Goal: Task Accomplishment & Management: Complete application form

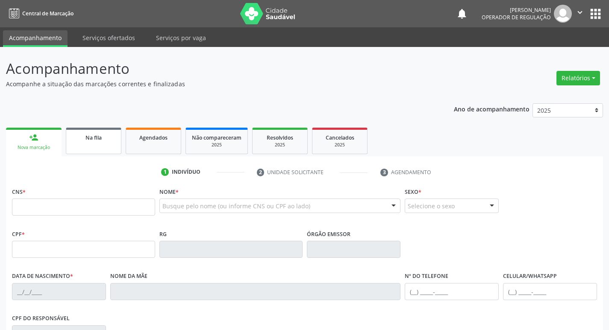
click at [75, 149] on link "Na fila" at bounding box center [94, 141] width 56 height 26
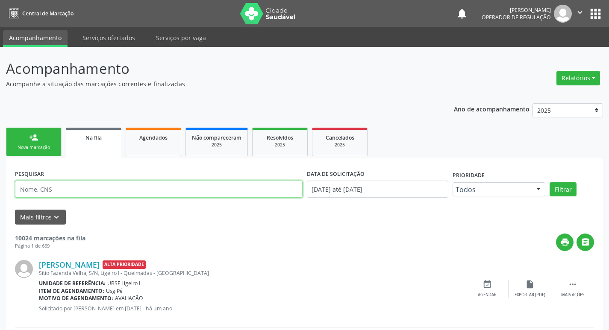
click at [82, 191] on input "text" at bounding box center [159, 189] width 288 height 17
type input "708403741677961"
click at [549, 182] on button "Filtrar" at bounding box center [562, 189] width 27 height 15
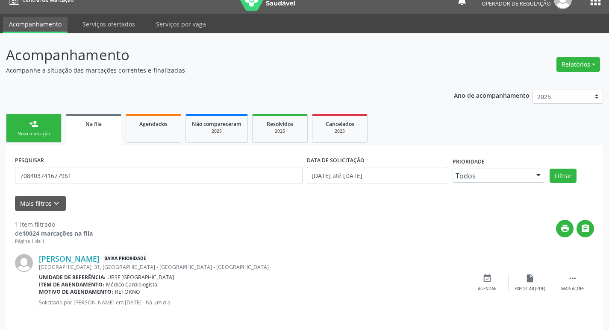
scroll to position [20, 0]
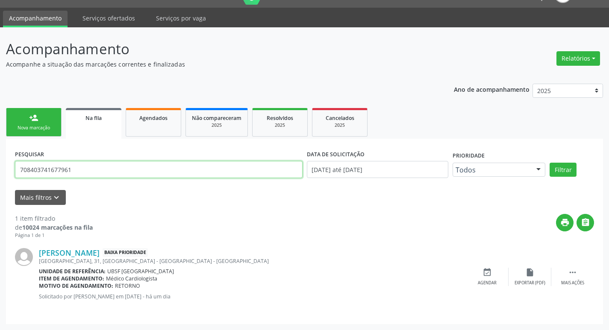
click at [38, 170] on input "708403741677961" at bounding box center [159, 169] width 288 height 17
click at [32, 126] on div "Nova marcação" at bounding box center [33, 128] width 43 height 6
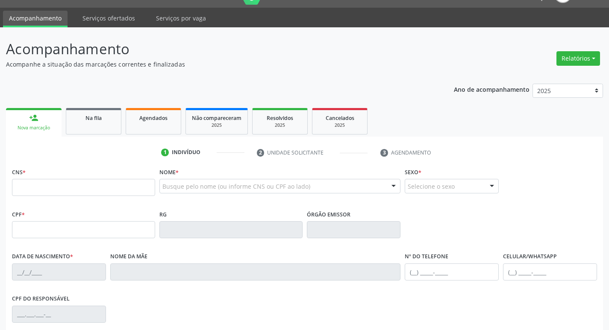
click at [41, 176] on div "CNS *" at bounding box center [83, 181] width 143 height 30
click at [49, 198] on fieldset "CNS *" at bounding box center [83, 184] width 143 height 36
click at [49, 194] on input "text" at bounding box center [83, 187] width 143 height 17
type input "708 6085 6229 0488"
type input "034.615.394-81"
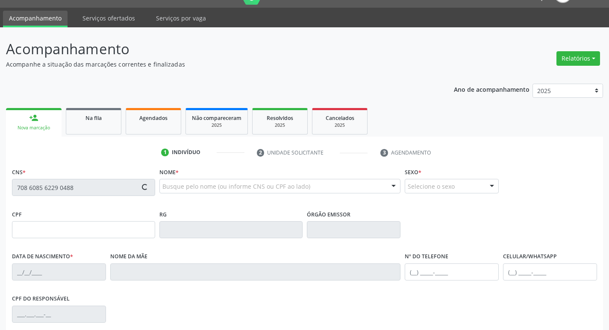
type input "[DATE]"
type input "[PERSON_NAME]"
type input "[PHONE_NUMBER]"
type input "1158"
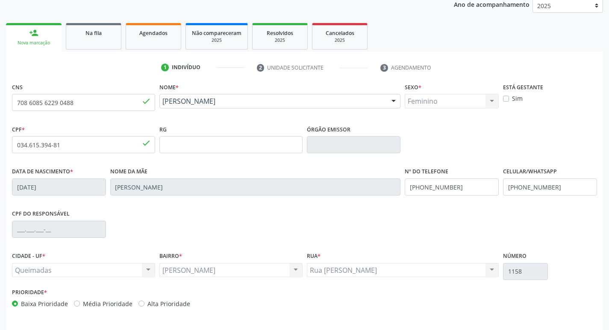
scroll to position [133, 0]
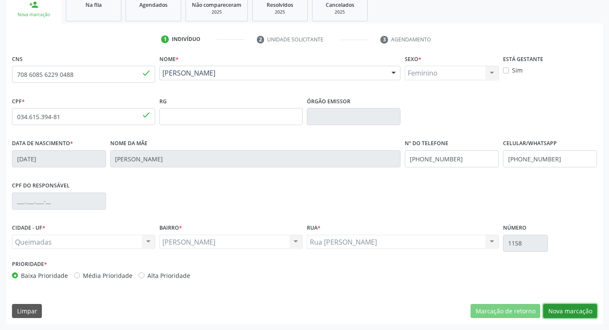
click at [576, 315] on button "Nova marcação" at bounding box center [570, 311] width 54 height 15
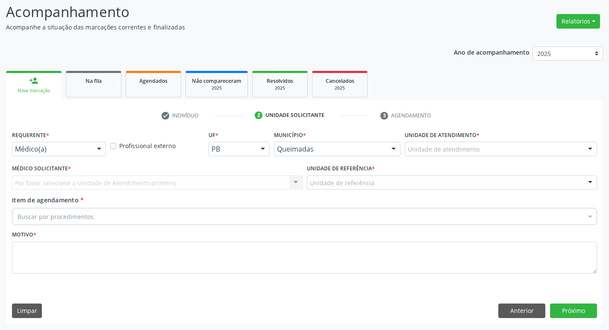
scroll to position [57, 0]
click at [519, 314] on button "Anterior" at bounding box center [521, 311] width 47 height 15
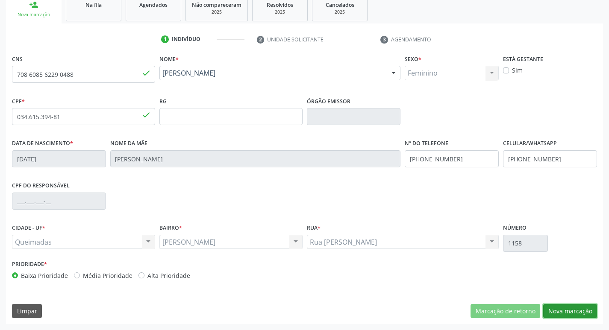
click at [556, 312] on button "Nova marcação" at bounding box center [570, 311] width 54 height 15
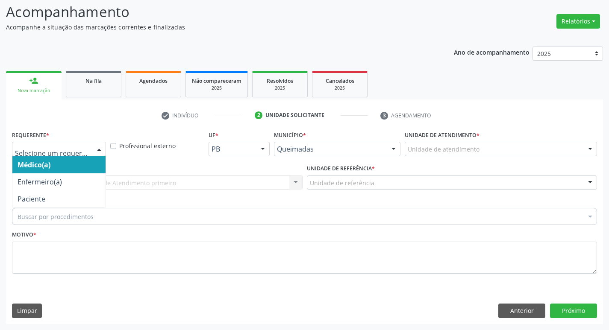
drag, startPoint x: 54, startPoint y: 153, endPoint x: 48, endPoint y: 214, distance: 60.9
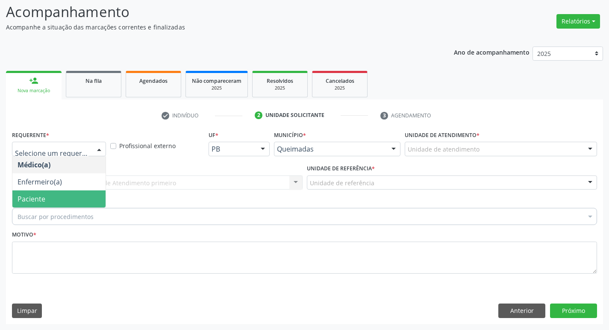
click at [54, 198] on span "Paciente" at bounding box center [58, 199] width 93 height 17
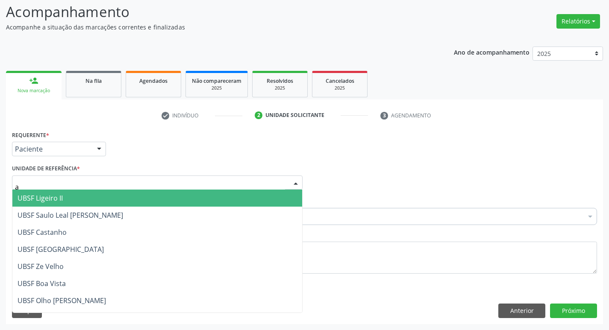
type input "an"
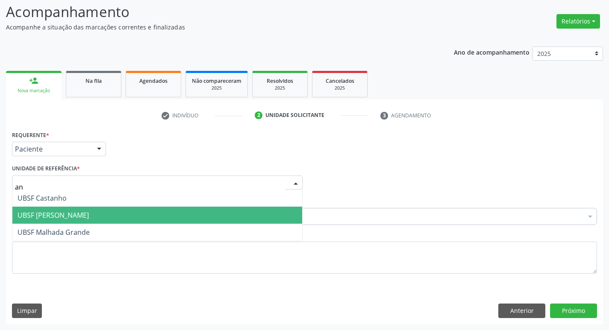
click at [225, 214] on span "UBSF [PERSON_NAME]" at bounding box center [157, 215] width 290 height 17
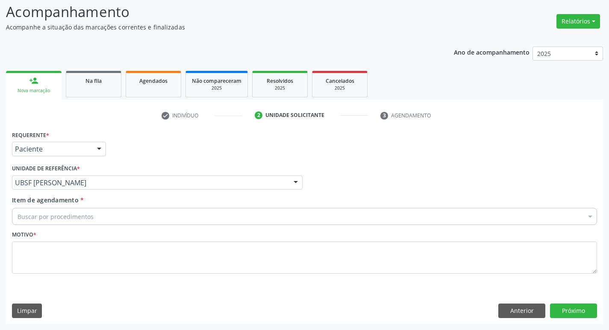
click at [212, 215] on div "Buscar por procedimentos" at bounding box center [304, 216] width 585 height 17
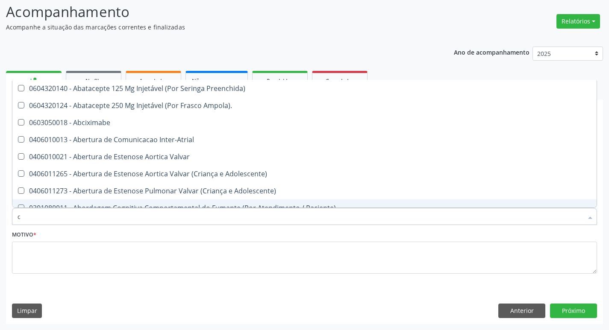
type input "CARDIOLOGISTA"
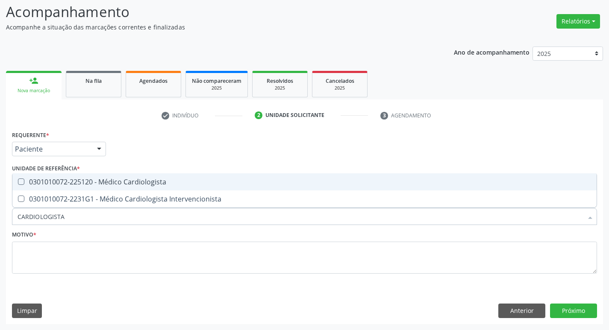
click at [97, 185] on div "0301010072-225120 - Médico Cardiologista" at bounding box center [305, 182] width 574 height 7
checkbox Cardiologista "true"
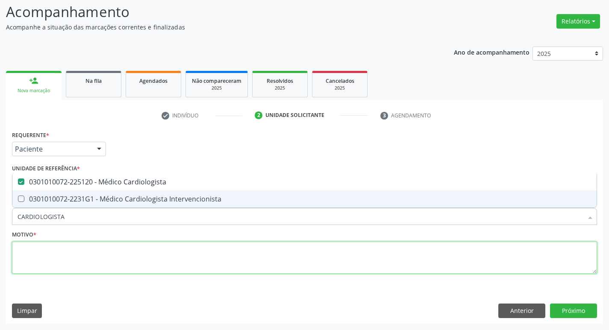
click at [77, 255] on textarea at bounding box center [304, 258] width 585 height 32
checkbox Intervencionista "true"
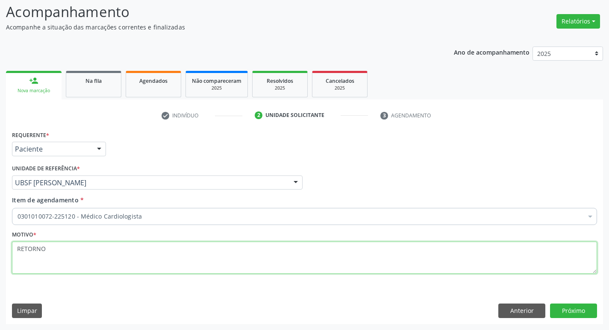
click at [29, 251] on textarea "RETORNO" at bounding box center [304, 258] width 585 height 32
click at [29, 252] on textarea "RETORNO" at bounding box center [304, 258] width 585 height 32
type textarea "RETORNO"
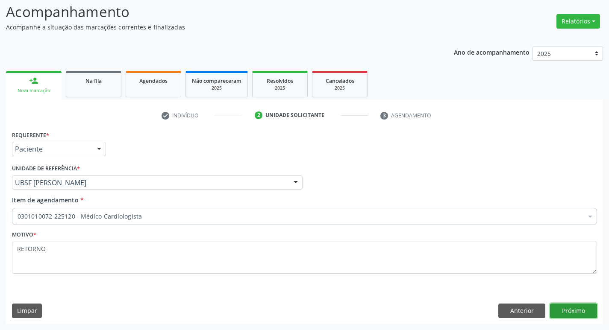
click at [570, 309] on button "Próximo" at bounding box center [573, 311] width 47 height 15
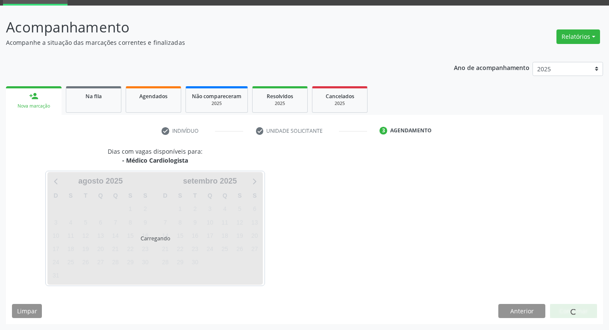
scroll to position [41, 0]
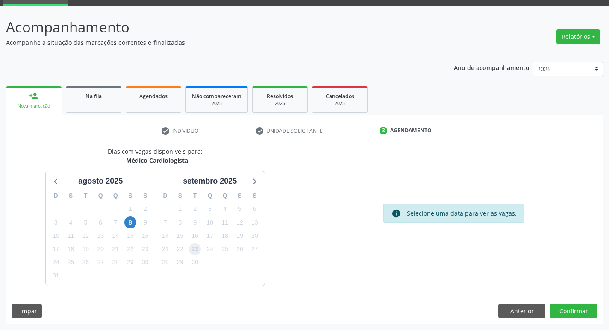
click at [192, 254] on span "23" at bounding box center [195, 250] width 12 height 12
click at [567, 311] on button "Confirmar" at bounding box center [573, 311] width 47 height 15
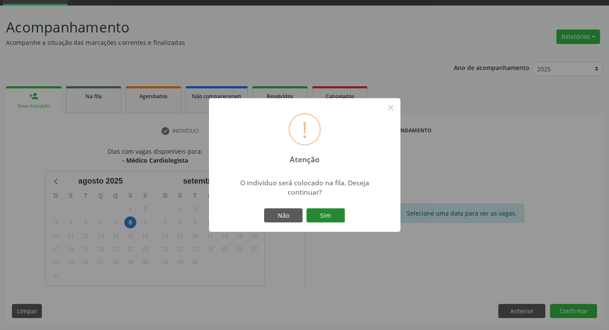
click at [333, 220] on button "Sim" at bounding box center [325, 216] width 38 height 15
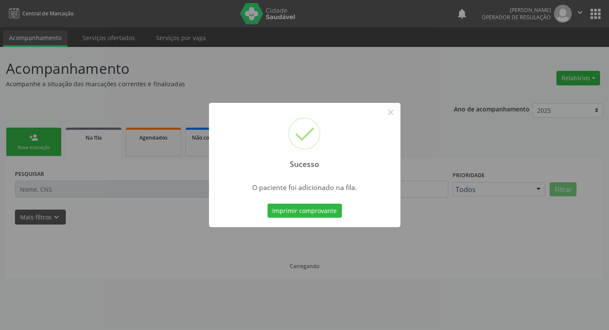
scroll to position [0, 0]
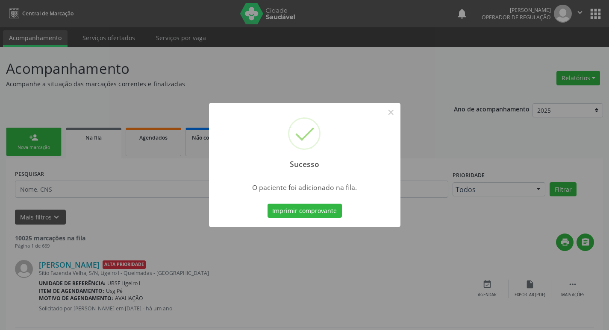
click at [56, 131] on div "Sucesso × O paciente foi adicionado na fila. Imprimir comprovante Cancel" at bounding box center [304, 165] width 609 height 330
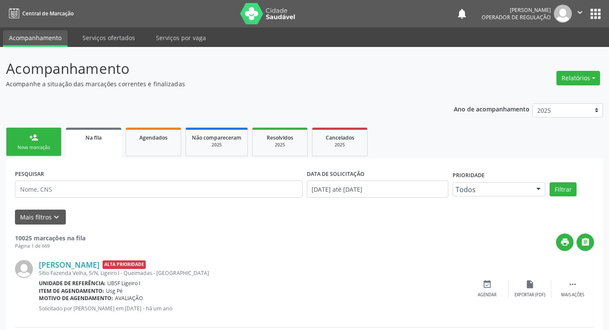
click at [26, 139] on link "person_add Nova marcação" at bounding box center [34, 142] width 56 height 29
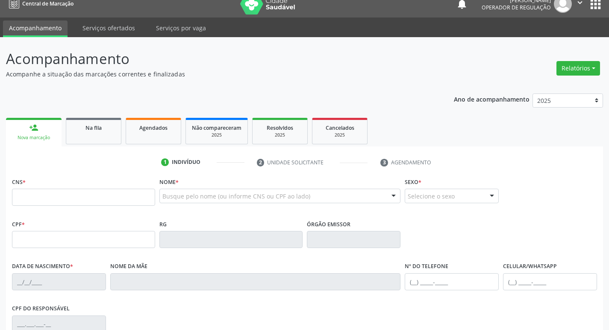
scroll to position [43, 0]
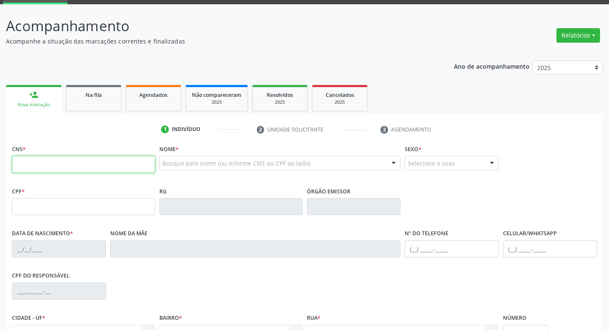
click at [68, 161] on input "text" at bounding box center [83, 164] width 143 height 17
type input "705 0024 6865 2350"
type input "108.425.387-98"
type input "[DATE]"
type input "Noemia da [PERSON_NAME]"
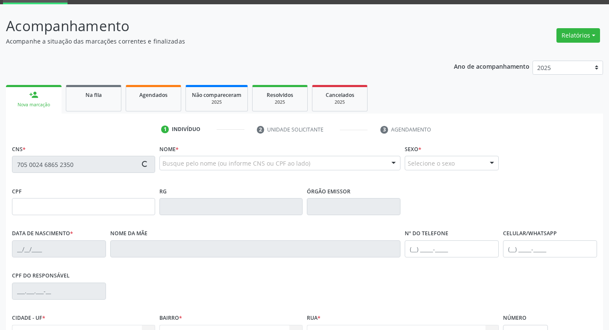
type input "[PHONE_NUMBER]"
type input "40"
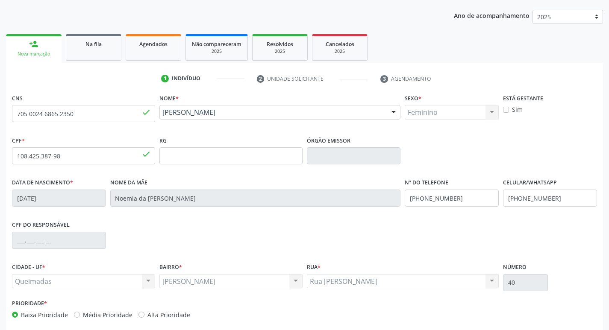
scroll to position [133, 0]
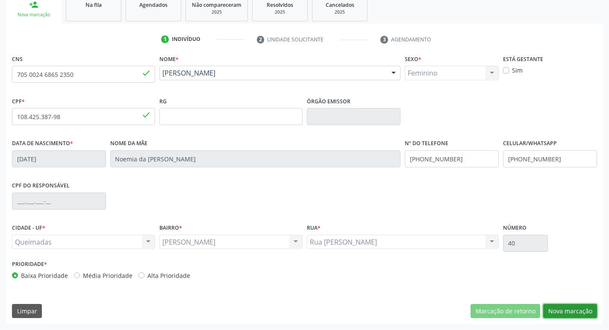
click at [559, 308] on button "Nova marcação" at bounding box center [570, 311] width 54 height 15
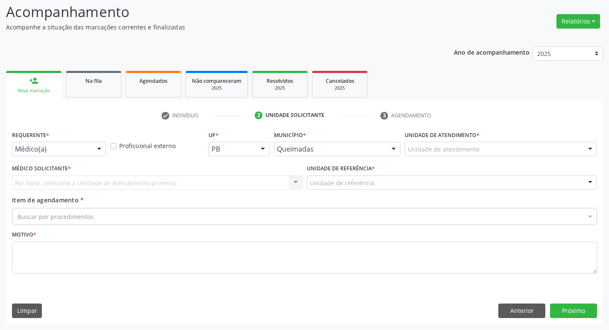
scroll to position [57, 0]
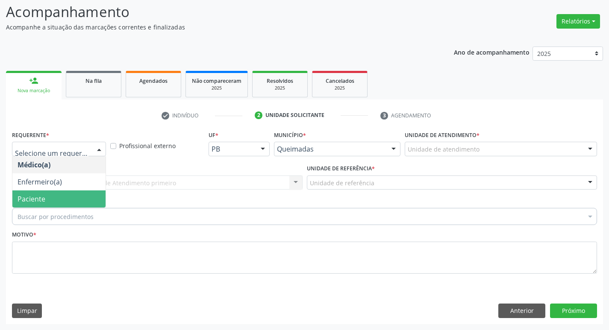
click at [29, 206] on span "Paciente" at bounding box center [58, 199] width 93 height 17
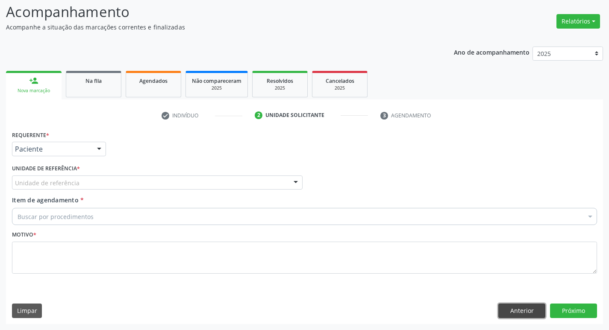
click at [506, 313] on button "Anterior" at bounding box center [521, 311] width 47 height 15
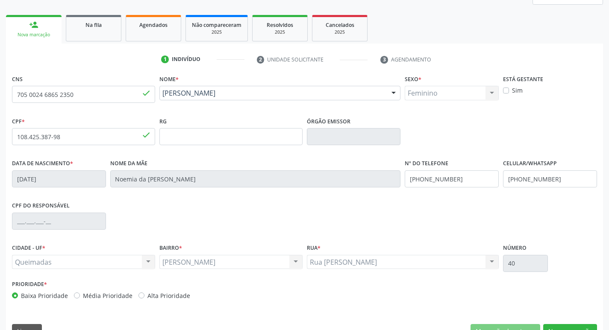
scroll to position [133, 0]
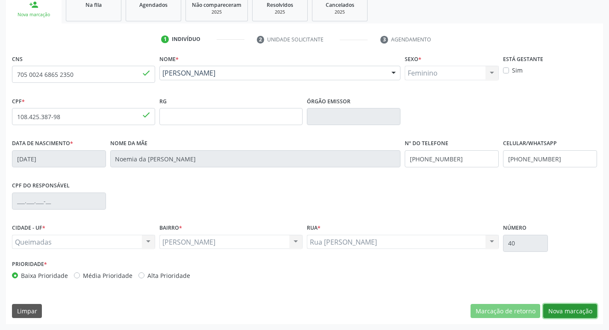
click at [552, 317] on button "Nova marcação" at bounding box center [570, 311] width 54 height 15
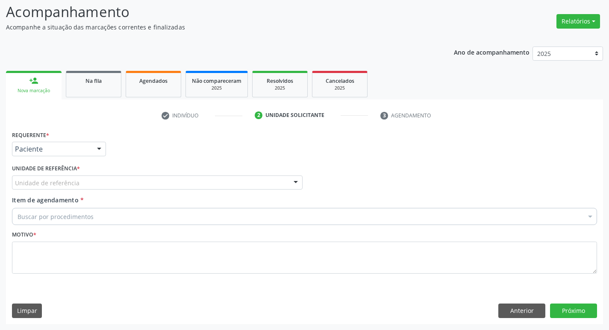
click at [208, 185] on div "Unidade de referência" at bounding box center [157, 183] width 291 height 15
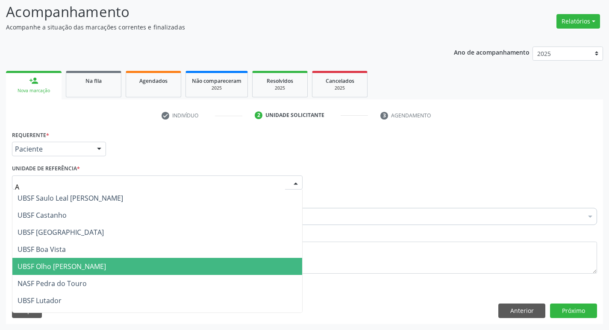
type input "AN"
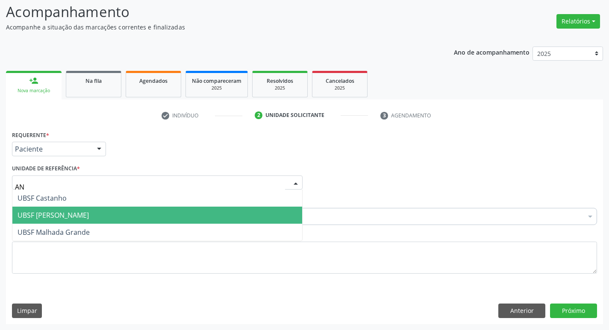
drag, startPoint x: 218, startPoint y: 211, endPoint x: 208, endPoint y: 207, distance: 11.4
click at [218, 211] on span "UBSF [PERSON_NAME]" at bounding box center [157, 215] width 290 height 17
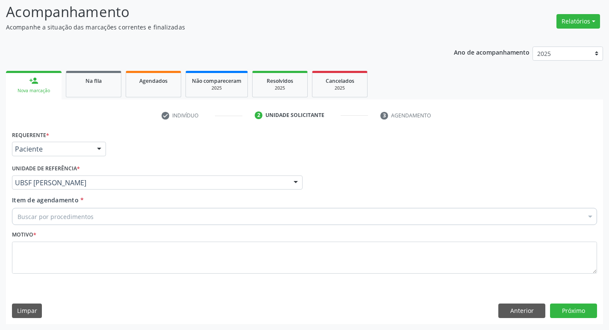
click at [205, 205] on div "Item de agendamento * Buscar por procedimentos Selecionar todos 0604320140 - Ab…" at bounding box center [304, 209] width 585 height 27
click at [199, 216] on div "Buscar por procedimentos" at bounding box center [304, 216] width 585 height 17
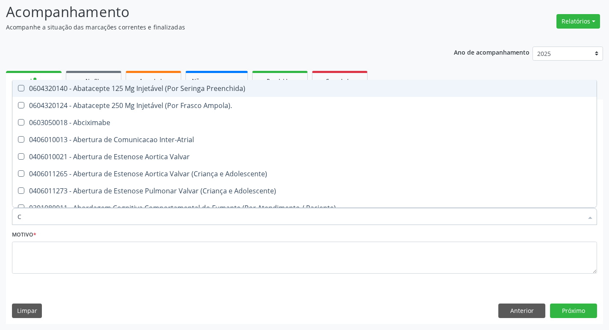
type input "CARDIOLO"
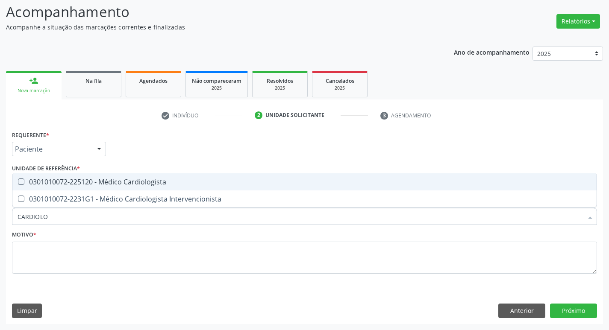
click at [135, 185] on div "0301010072-225120 - Médico Cardiologista" at bounding box center [305, 182] width 574 height 7
checkbox Cardiologista "true"
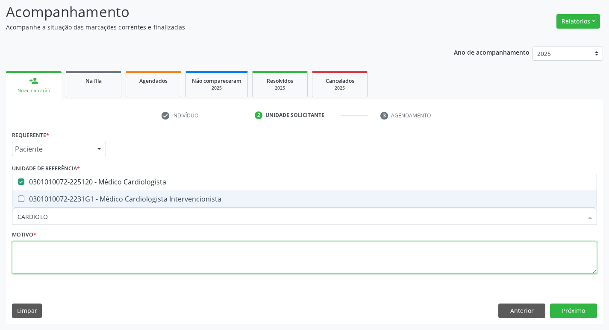
click at [156, 248] on textarea at bounding box center [304, 258] width 585 height 32
checkbox Intervencionista "true"
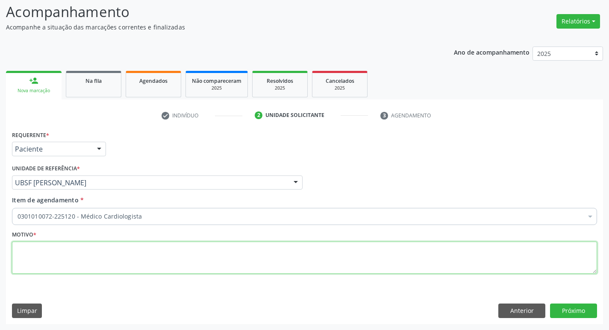
paste textarea "RETORNO"
type textarea "RETORNO"
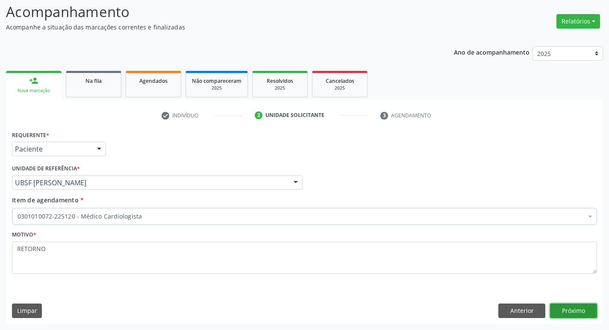
click at [590, 307] on button "Próximo" at bounding box center [573, 311] width 47 height 15
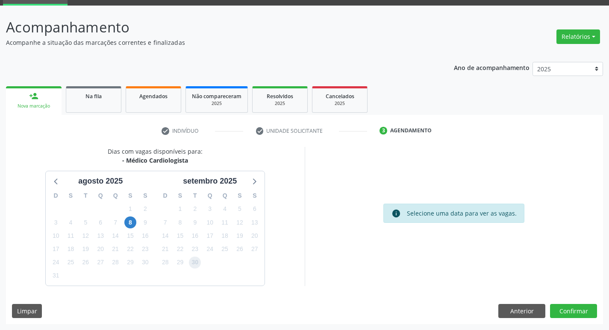
click at [198, 262] on span "30" at bounding box center [195, 263] width 12 height 12
click at [564, 310] on button "Confirmar" at bounding box center [573, 311] width 47 height 15
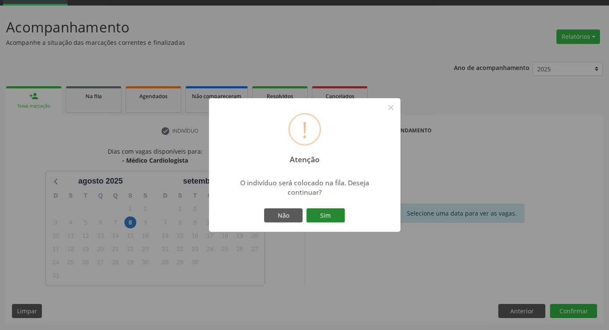
click at [325, 216] on button "Sim" at bounding box center [325, 216] width 38 height 15
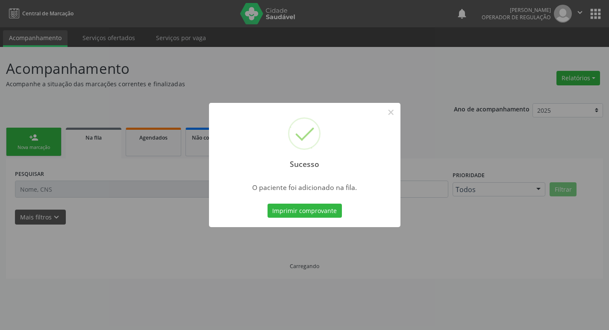
scroll to position [0, 0]
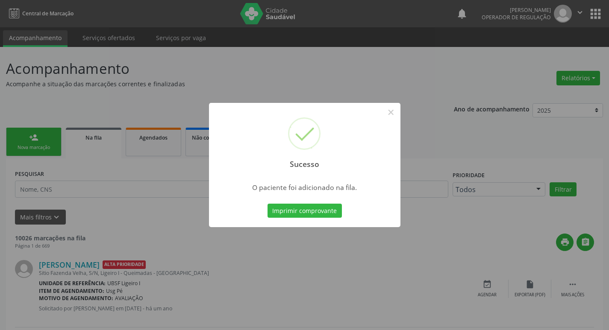
click at [134, 261] on div "Sucesso × O paciente foi adicionado na fila. Imprimir comprovante Cancel" at bounding box center [304, 165] width 609 height 330
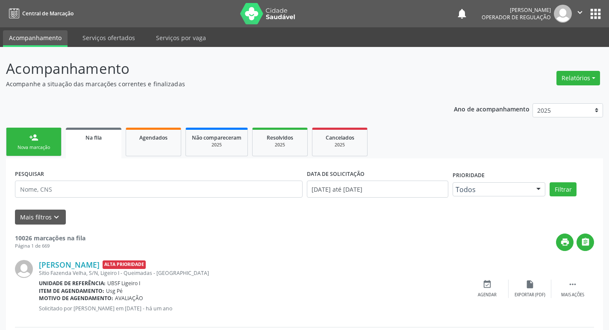
click at [50, 147] on div "Nova marcação" at bounding box center [33, 147] width 43 height 6
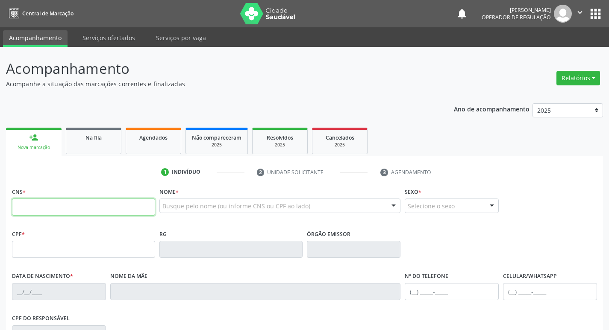
click at [50, 205] on input "text" at bounding box center [83, 207] width 143 height 17
type input "700 5049 6522 5759"
type input "127.180.144-23"
type input "[DATE]"
type input "[PERSON_NAME]"
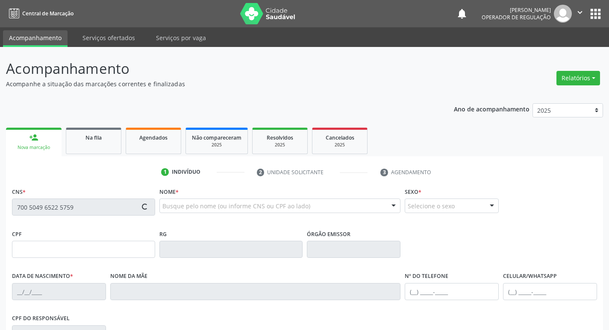
type input "[PHONE_NUMBER]"
type input "126.197.274-05"
type input "15"
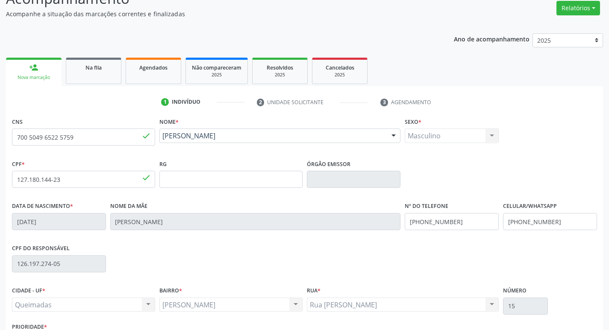
scroll to position [133, 0]
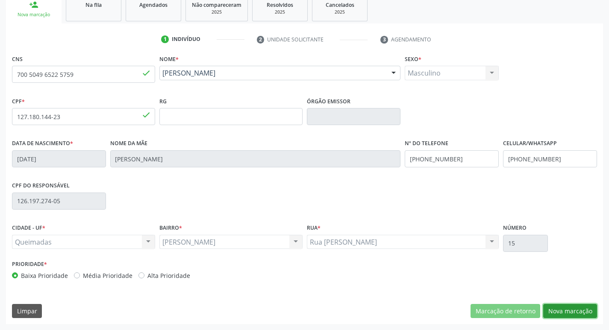
drag, startPoint x: 551, startPoint y: 310, endPoint x: 436, endPoint y: 273, distance: 120.7
click at [551, 309] on button "Nova marcação" at bounding box center [570, 311] width 54 height 15
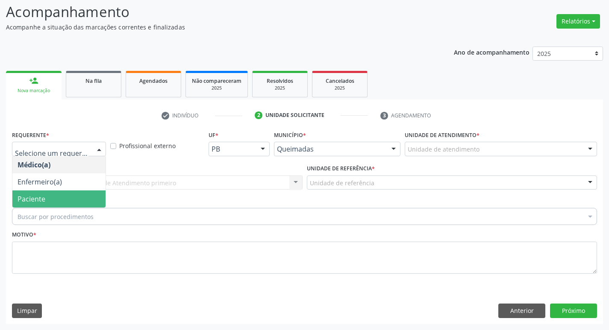
click at [74, 197] on span "Paciente" at bounding box center [58, 199] width 93 height 17
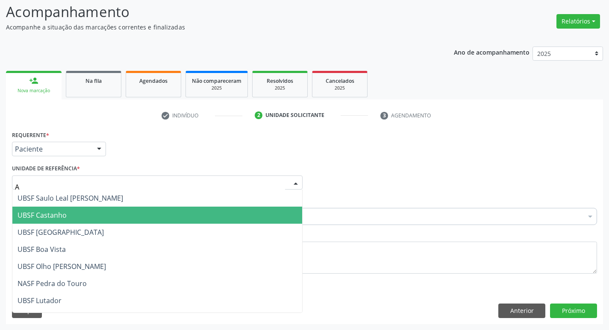
type input "AN"
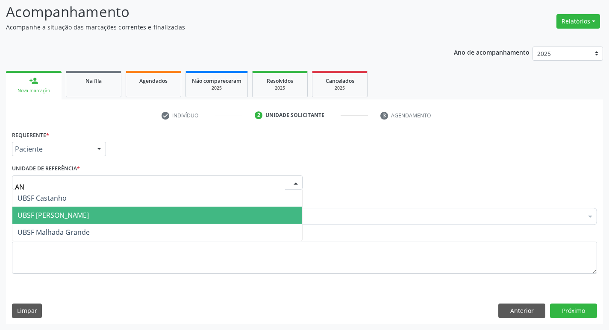
click at [106, 209] on span "UBSF [PERSON_NAME]" at bounding box center [157, 215] width 290 height 17
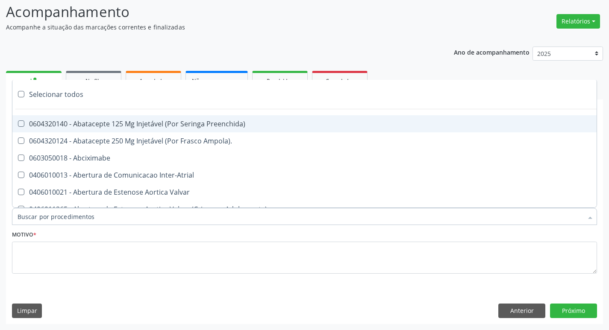
click at [106, 217] on div at bounding box center [304, 216] width 585 height 17
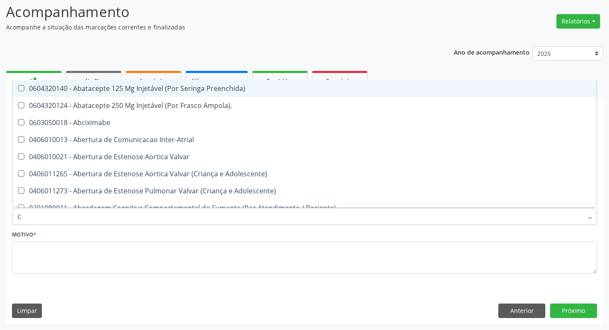
type input "CARDIOLO"
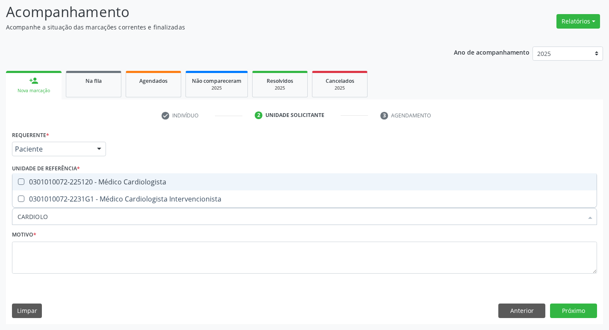
click at [103, 190] on span "0301010072-225120 - Médico Cardiologista" at bounding box center [304, 181] width 584 height 17
checkbox Cardiologista "true"
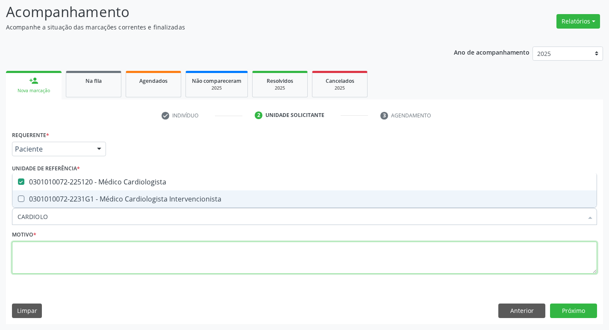
click at [74, 260] on textarea at bounding box center [304, 258] width 585 height 32
checkbox Intervencionista "true"
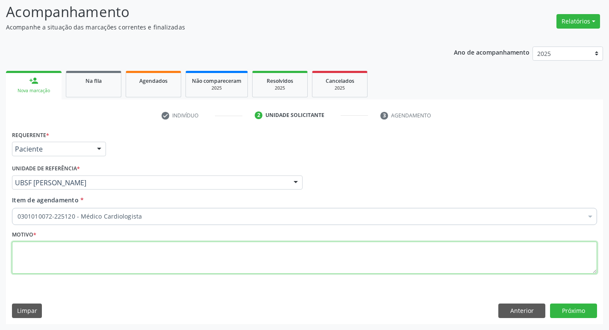
paste textarea "RETORNO"
type textarea "RETORNO"
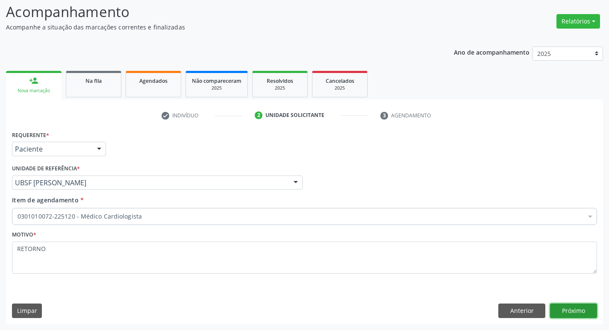
click at [560, 311] on button "Próximo" at bounding box center [573, 311] width 47 height 15
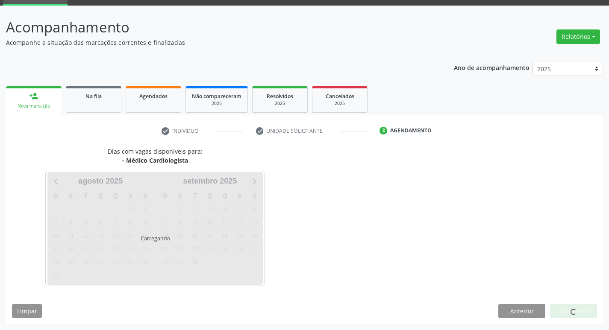
scroll to position [41, 0]
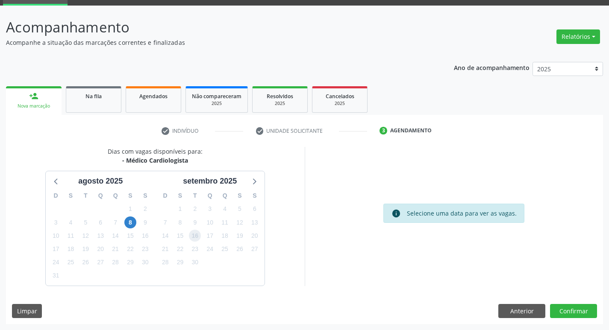
click at [194, 235] on span "16" at bounding box center [195, 236] width 12 height 12
click at [570, 307] on button "Confirmar" at bounding box center [573, 311] width 47 height 15
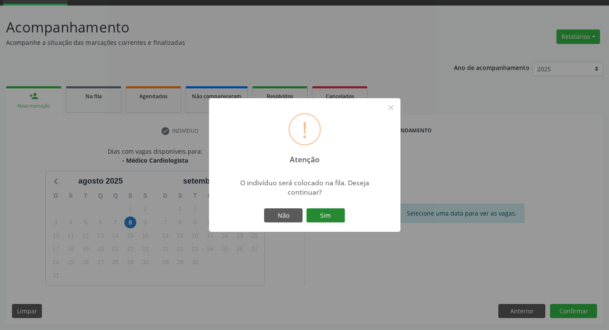
click at [326, 209] on button "Sim" at bounding box center [325, 216] width 38 height 15
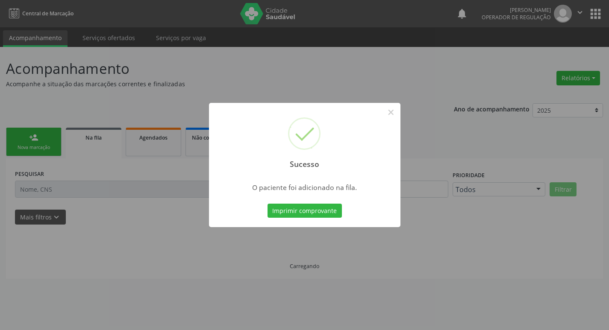
scroll to position [0, 0]
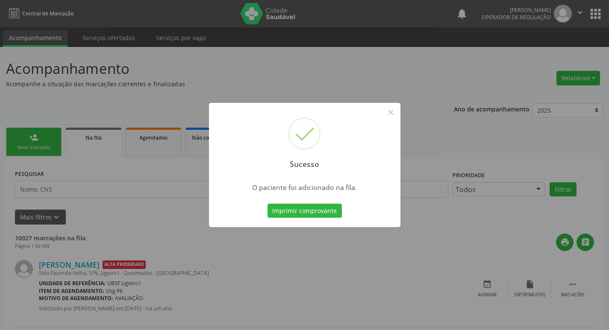
click at [82, 209] on div "Sucesso × O paciente foi adicionado na fila. Imprimir comprovante Cancel" at bounding box center [304, 165] width 609 height 330
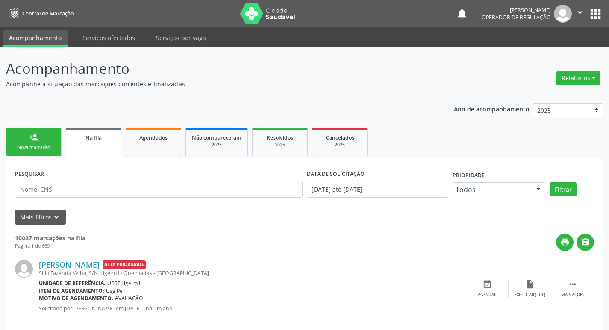
click at [30, 153] on link "person_add Nova marcação" at bounding box center [34, 142] width 56 height 29
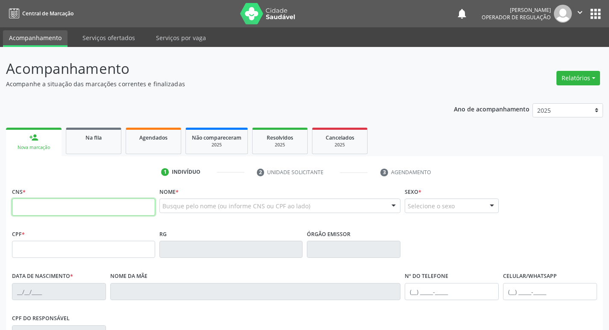
click at [59, 211] on input "text" at bounding box center [83, 207] width 143 height 17
type input "705 0026 5942 5553"
type input "818.723.647-72"
type input "[DATE]"
type input "[PERSON_NAME]"
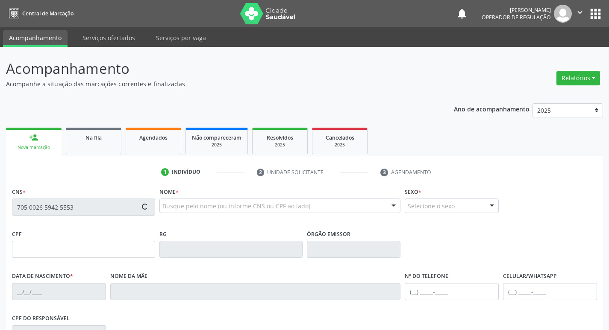
type input "[PHONE_NUMBER]"
type input "17"
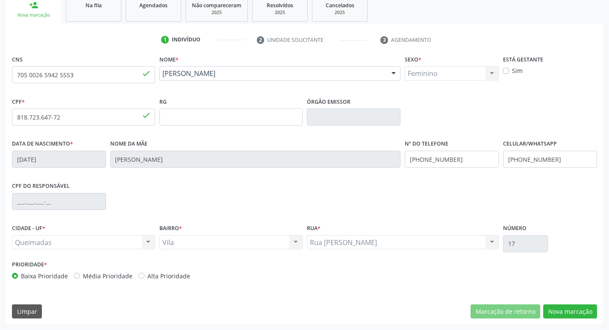
scroll to position [133, 0]
click at [562, 314] on button "Nova marcação" at bounding box center [570, 311] width 54 height 15
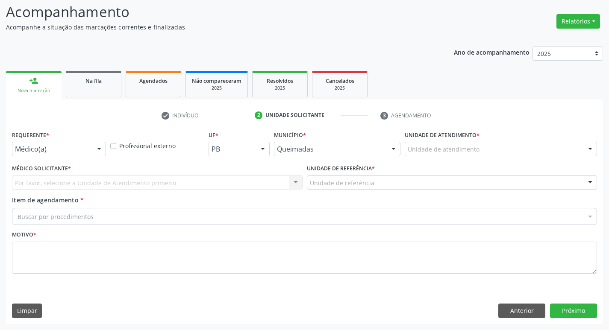
scroll to position [57, 0]
click at [90, 147] on div "Médico(a) Médico(a) Enfermeiro(a) Paciente Nenhum resultado encontrado para: " …" at bounding box center [59, 149] width 94 height 15
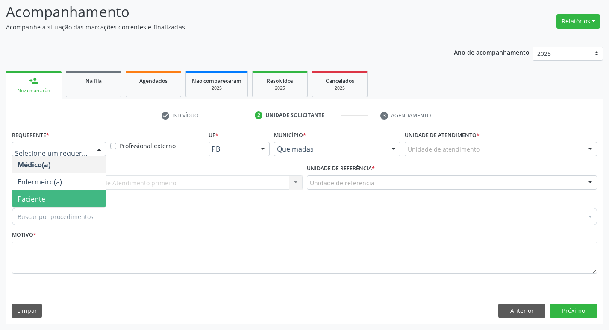
click at [90, 205] on span "Paciente" at bounding box center [58, 199] width 93 height 17
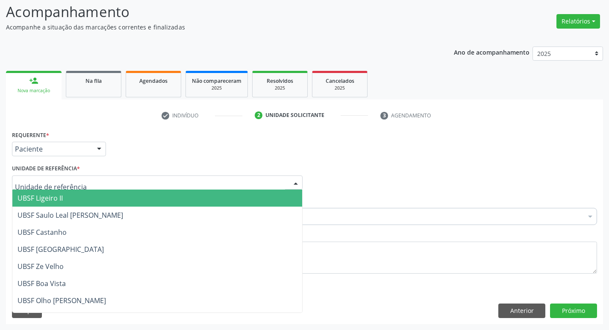
click at [85, 185] on div at bounding box center [157, 183] width 291 height 15
type input "V"
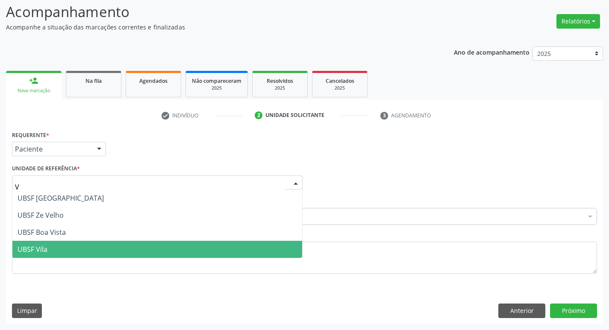
drag, startPoint x: 85, startPoint y: 244, endPoint x: 85, endPoint y: 230, distance: 14.5
click at [86, 244] on span "UBSF Vila" at bounding box center [157, 249] width 290 height 17
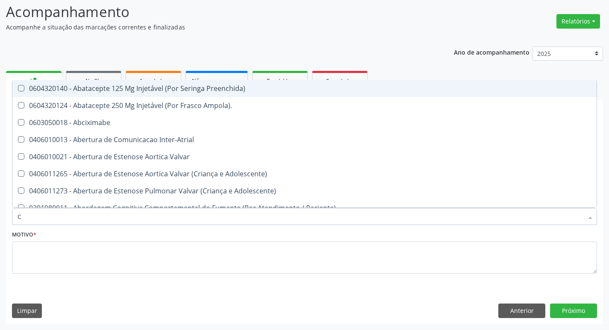
type input "CARDIOLO"
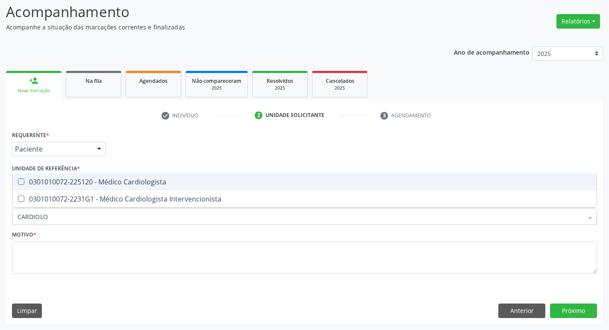
click at [85, 179] on div "0301010072-225120 - Médico Cardiologista" at bounding box center [305, 182] width 574 height 7
checkbox Cardiologista "true"
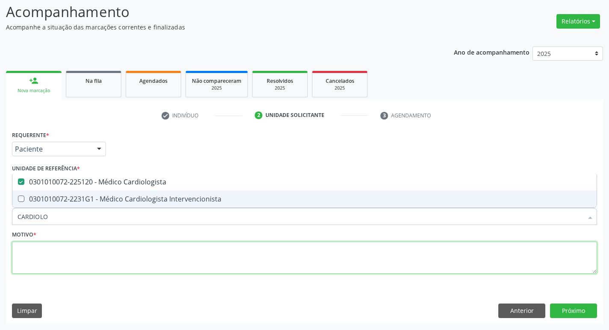
click at [88, 248] on textarea at bounding box center [304, 258] width 585 height 32
checkbox Intervencionista "true"
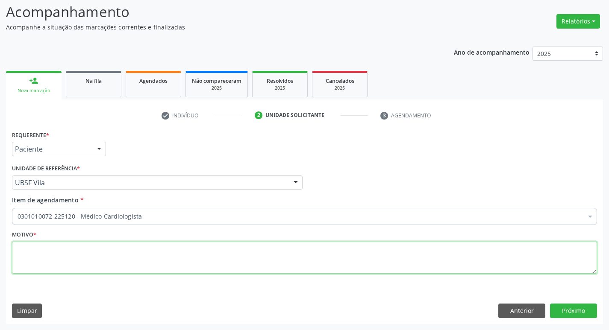
paste textarea "RETORNO"
type textarea "RETORNO"
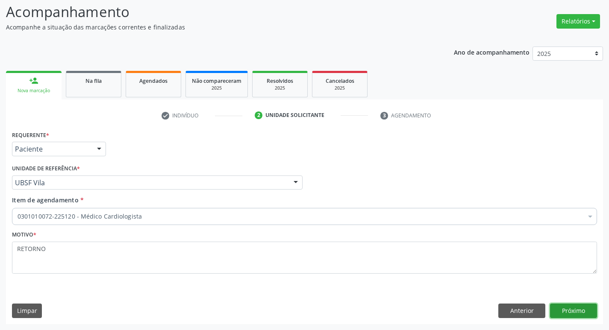
click at [579, 309] on button "Próximo" at bounding box center [573, 311] width 47 height 15
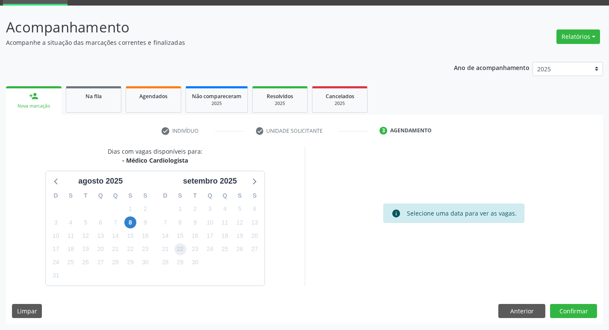
click at [181, 252] on span "22" at bounding box center [180, 250] width 12 height 12
click at [557, 307] on button "Confirmar" at bounding box center [573, 311] width 47 height 15
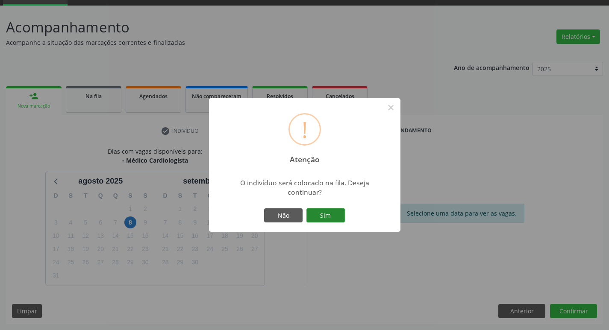
click at [309, 219] on button "Sim" at bounding box center [325, 216] width 38 height 15
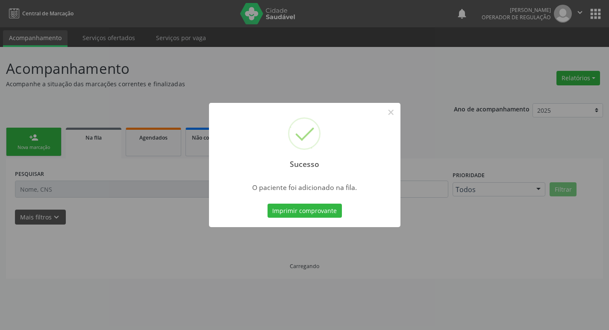
scroll to position [0, 0]
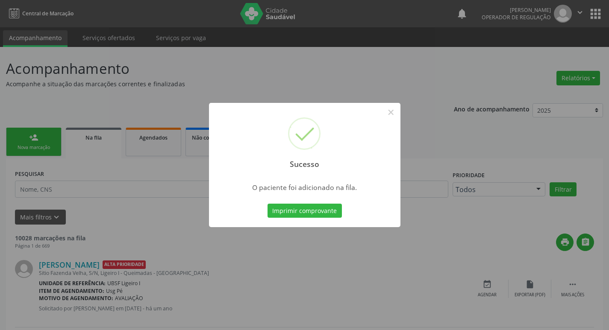
click at [0, 150] on div "Sucesso × O paciente foi adicionado na fila. Imprimir comprovante Cancel" at bounding box center [304, 165] width 609 height 330
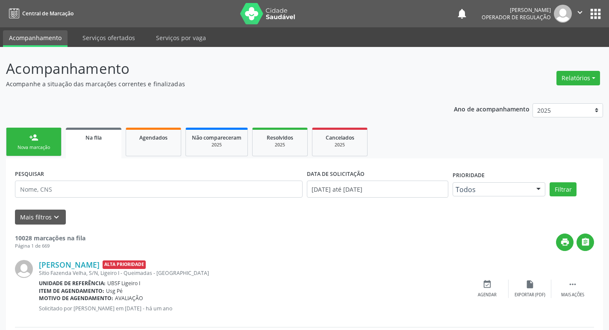
click at [27, 135] on link "person_add Nova marcação" at bounding box center [34, 142] width 56 height 29
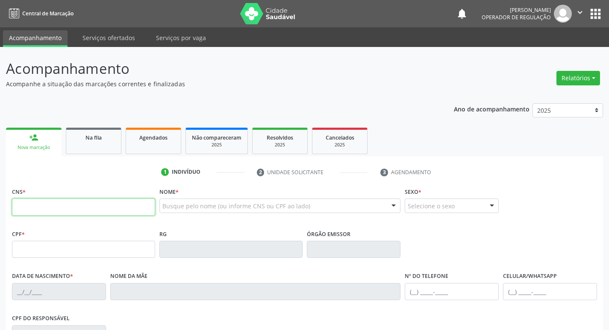
click at [38, 208] on input "text" at bounding box center [83, 207] width 143 height 17
type input "700 4094 2166 8244"
type input "019.938.564-55"
type input "[DATE]"
type input "[PERSON_NAME]"
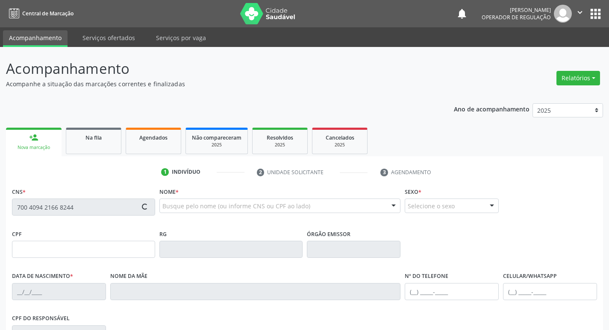
type input "[PHONE_NUMBER]"
type input "058.765.554-28"
type input "S/N"
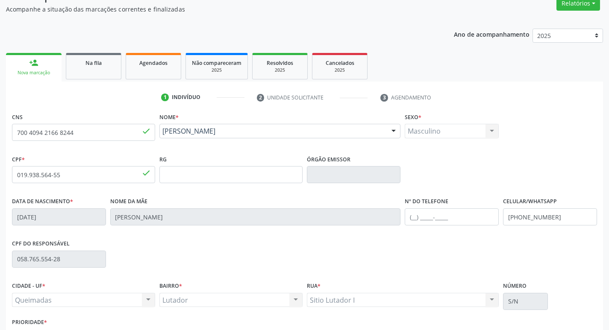
scroll to position [133, 0]
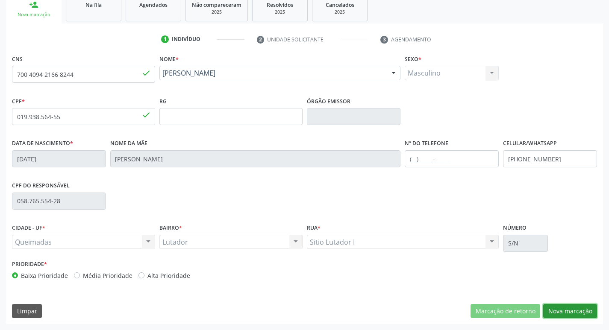
click at [561, 305] on button "Nova marcação" at bounding box center [570, 311] width 54 height 15
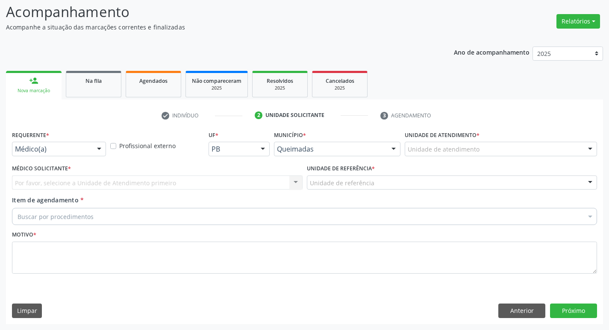
scroll to position [57, 0]
click at [39, 143] on div "Médico(a)" at bounding box center [59, 149] width 94 height 15
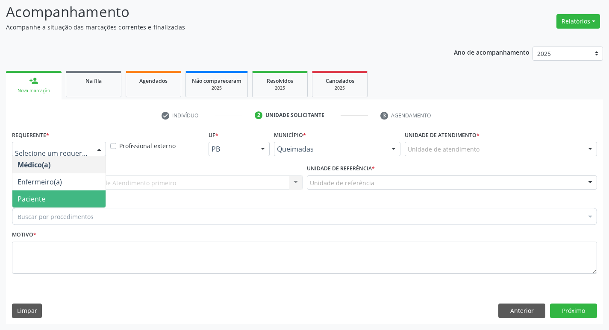
click at [45, 197] on span "Paciente" at bounding box center [58, 199] width 93 height 17
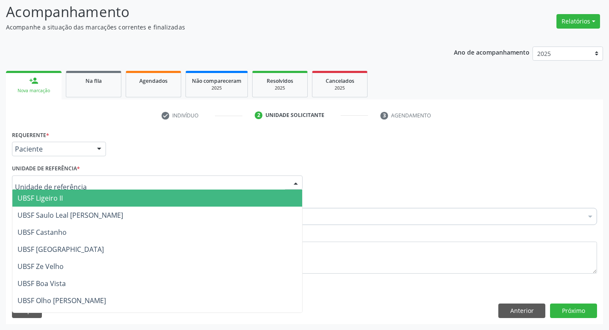
click at [32, 188] on div at bounding box center [157, 183] width 291 height 15
type input "LU"
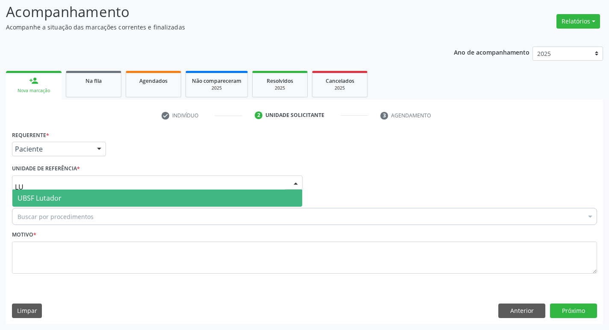
click at [58, 198] on span "UBSF Lutador" at bounding box center [40, 198] width 44 height 9
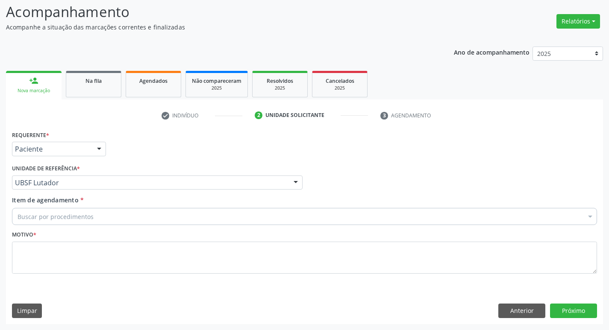
click at [50, 222] on div "Buscar por procedimentos" at bounding box center [304, 216] width 585 height 17
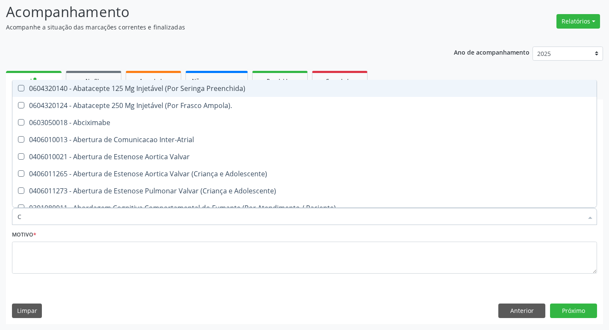
type input "CARDIOLO"
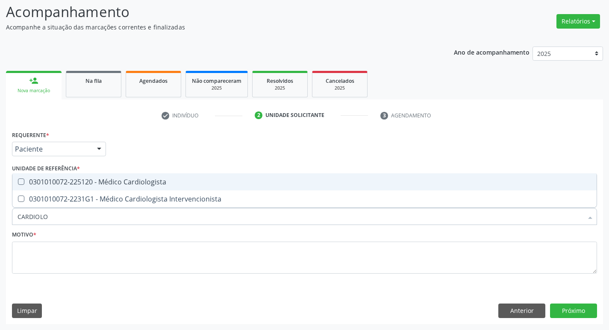
click at [52, 182] on div "0301010072-225120 - Médico Cardiologista" at bounding box center [305, 182] width 574 height 7
checkbox Cardiologista "true"
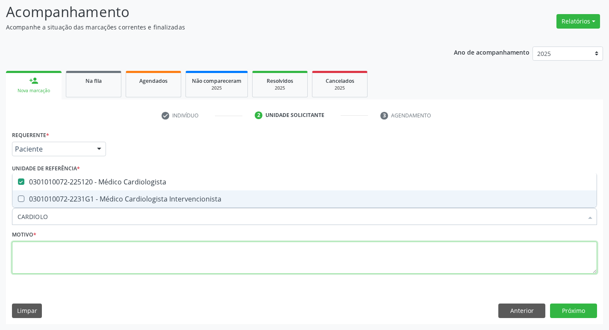
click at [55, 260] on textarea at bounding box center [304, 258] width 585 height 32
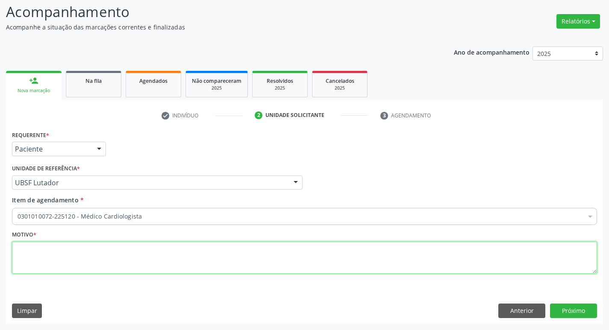
checkbox Cardiologista "true"
paste textarea "RETORNO"
type textarea "RETORNO"
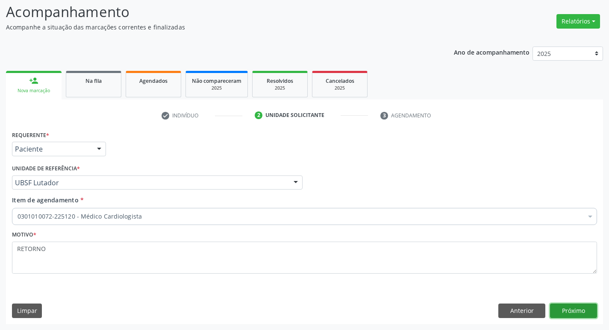
click at [552, 308] on button "Próximo" at bounding box center [573, 311] width 47 height 15
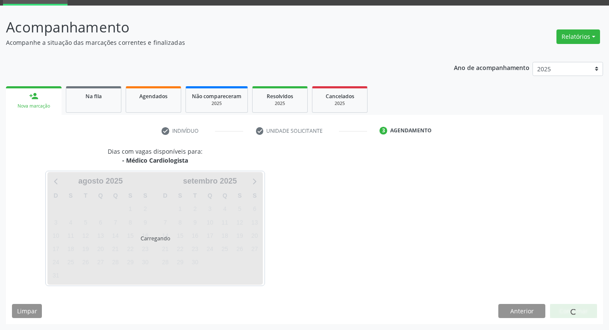
scroll to position [41, 0]
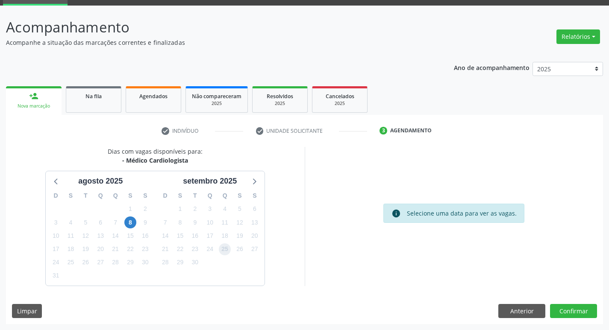
click at [227, 246] on span "25" at bounding box center [225, 250] width 12 height 12
click at [552, 316] on button "Confirmar" at bounding box center [573, 311] width 47 height 15
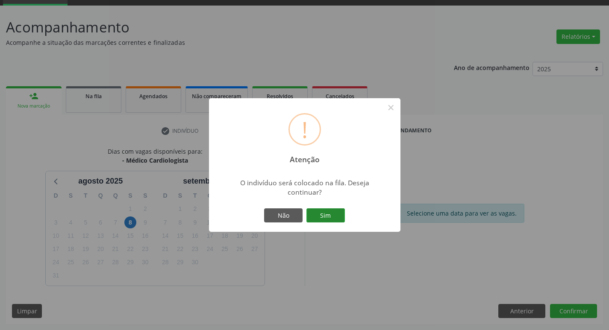
click at [339, 214] on button "Sim" at bounding box center [325, 216] width 38 height 15
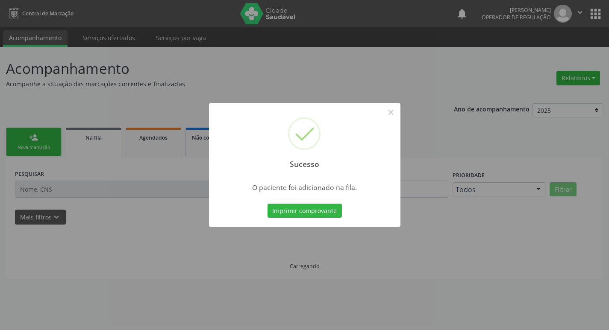
scroll to position [0, 0]
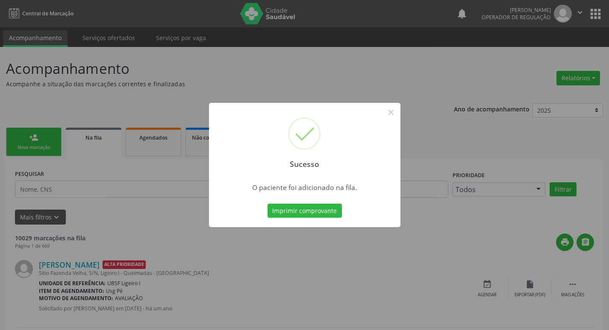
click at [73, 176] on div "Sucesso × O paciente foi adicionado na fila. Imprimir comprovante Cancel" at bounding box center [304, 165] width 609 height 330
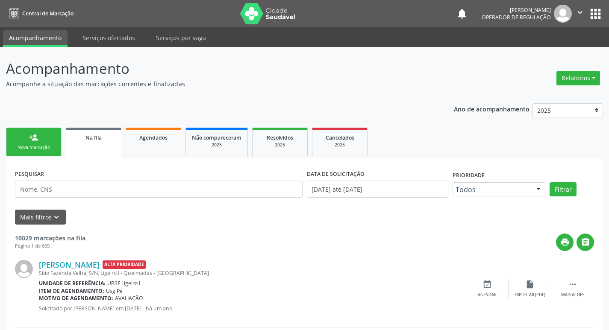
click at [27, 130] on link "person_add Nova marcação" at bounding box center [34, 142] width 56 height 29
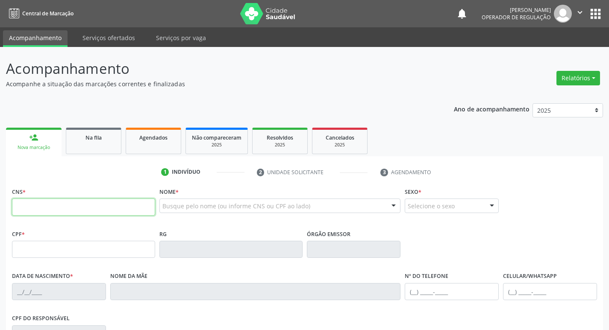
click at [32, 209] on input "text" at bounding box center [83, 207] width 143 height 17
type input "702 5062 3164 2840"
type input "752.202.024-72"
type input "[DATE]"
type input "[PERSON_NAME]"
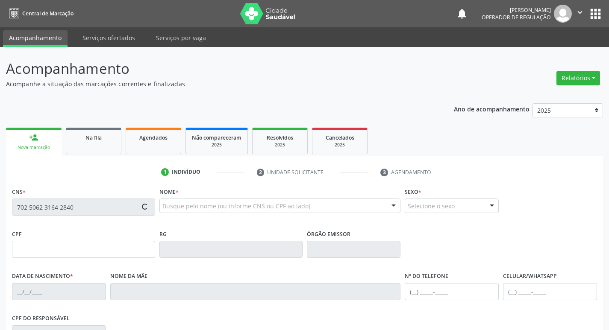
type input "[PHONE_NUMBER]"
type input "43"
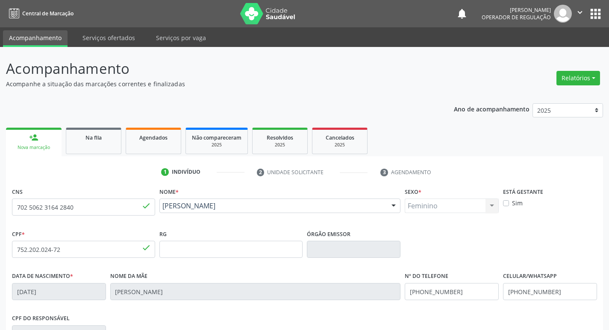
scroll to position [133, 0]
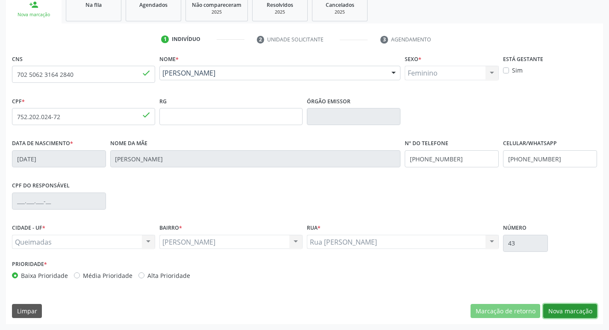
click at [561, 310] on button "Nova marcação" at bounding box center [570, 311] width 54 height 15
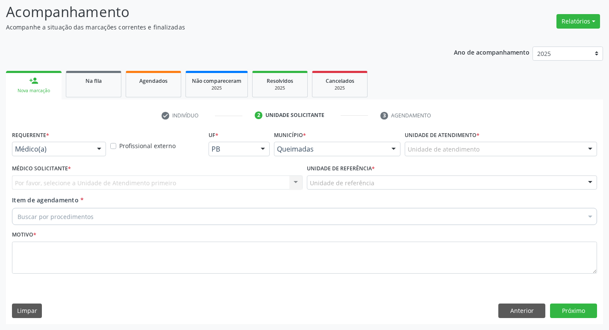
click at [33, 157] on div "Requerente * Médico(a) Médico(a) Enfermeiro(a) Paciente Nenhum resultado encont…" at bounding box center [59, 145] width 98 height 33
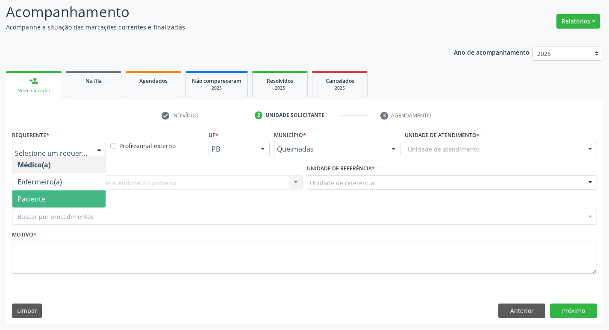
click at [31, 206] on span "Paciente" at bounding box center [58, 199] width 93 height 17
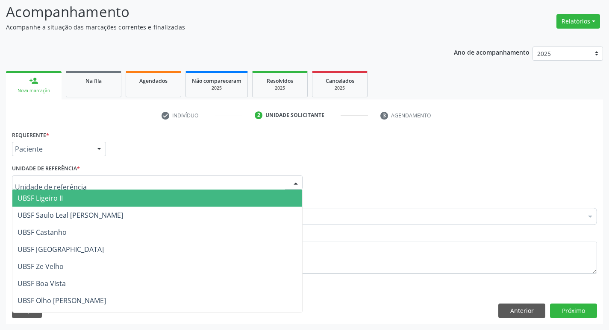
click at [32, 188] on div at bounding box center [157, 183] width 291 height 15
type input "AN"
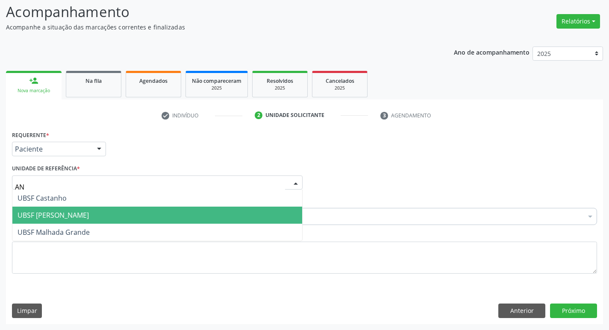
click at [56, 214] on span "UBSF [PERSON_NAME]" at bounding box center [53, 215] width 71 height 9
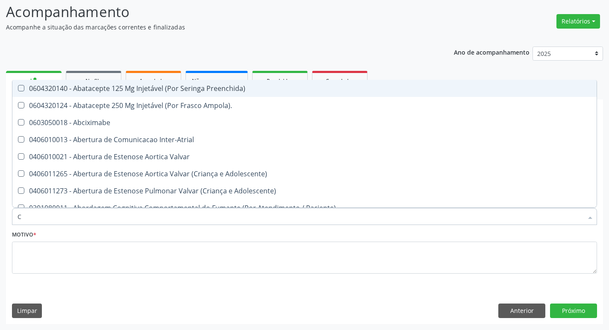
type input "CARDIOLO"
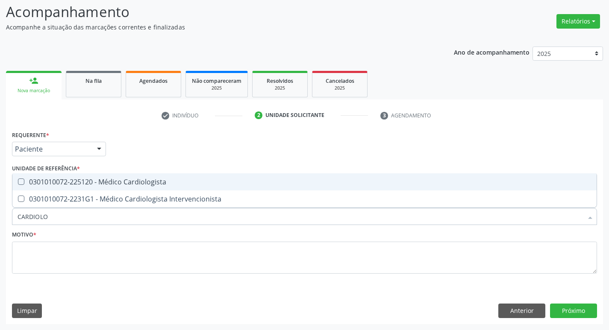
click at [70, 179] on div "0301010072-225120 - Médico Cardiologista" at bounding box center [305, 182] width 574 height 7
checkbox Cardiologista "true"
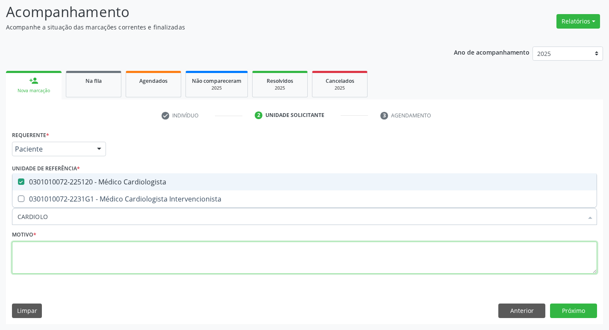
drag, startPoint x: 76, startPoint y: 247, endPoint x: 142, endPoint y: 243, distance: 66.8
click at [75, 247] on textarea at bounding box center [304, 258] width 585 height 32
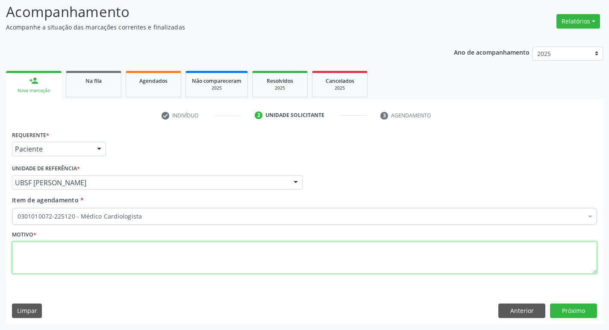
checkbox Cardiologista "true"
paste textarea "RETORNO"
type textarea "RETORNO"
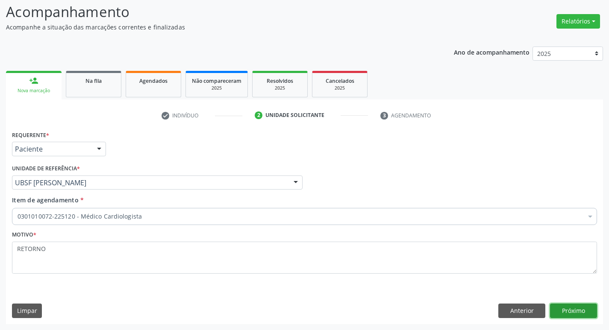
click at [577, 314] on button "Próximo" at bounding box center [573, 311] width 47 height 15
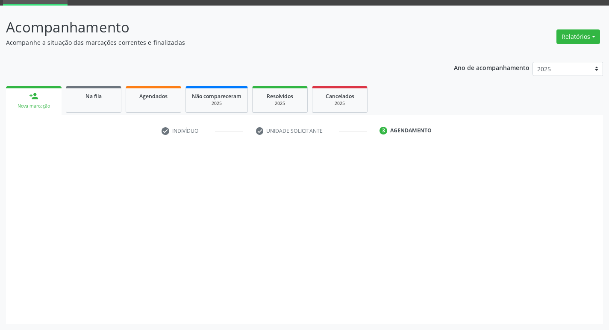
scroll to position [41, 0]
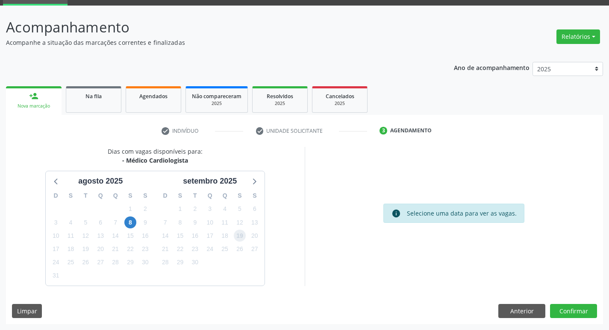
click at [238, 235] on span "19" at bounding box center [240, 236] width 12 height 12
click at [573, 315] on button "Confirmar" at bounding box center [573, 311] width 47 height 15
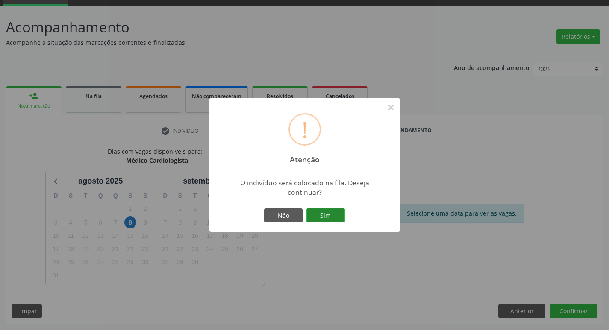
click at [335, 221] on button "Sim" at bounding box center [325, 216] width 38 height 15
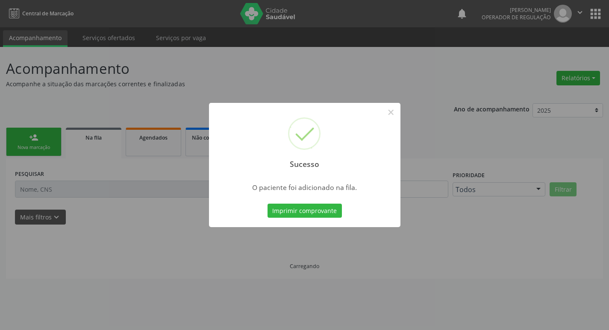
scroll to position [0, 0]
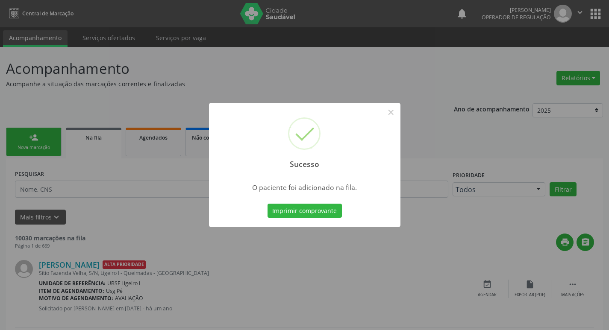
click at [135, 156] on div "Sucesso × O paciente foi adicionado na fila. Imprimir comprovante Cancel" at bounding box center [304, 165] width 609 height 330
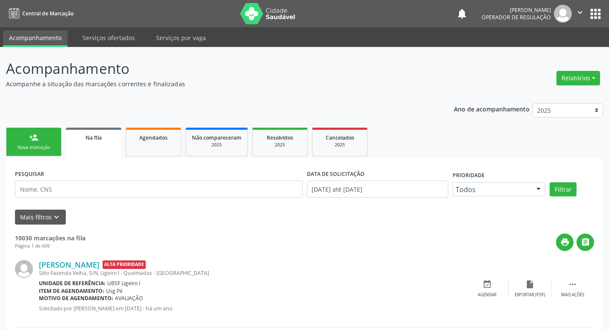
click at [44, 145] on div "Nova marcação" at bounding box center [33, 147] width 43 height 6
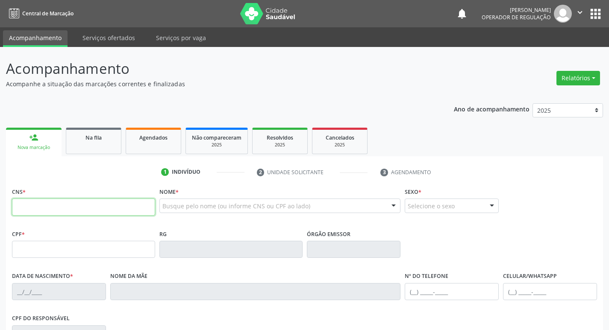
drag, startPoint x: 61, startPoint y: 213, endPoint x: 44, endPoint y: 202, distance: 19.4
click at [61, 213] on input "text" at bounding box center [83, 207] width 143 height 17
type input "700 5099 7580 1358"
type input "451.181.834-72"
type input "[DATE]"
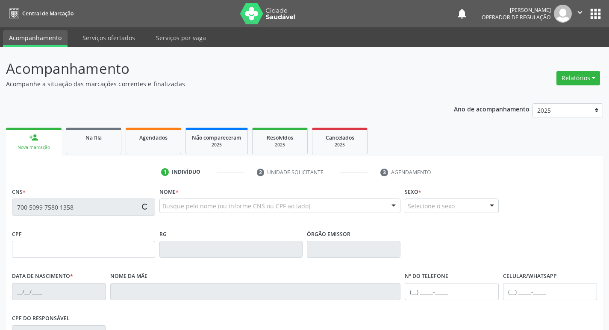
type input "[PERSON_NAME] da Conceição"
type input "[PHONE_NUMBER]"
type input "S/N"
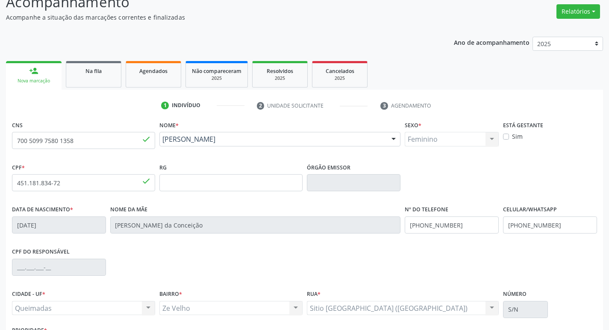
scroll to position [133, 0]
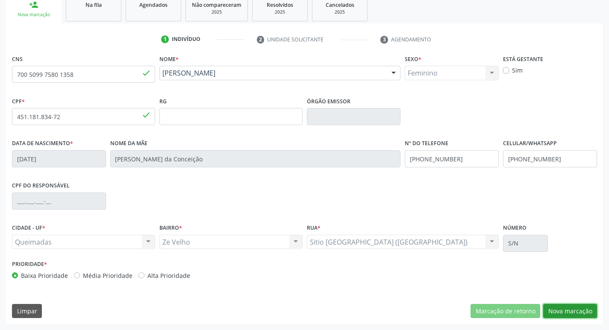
click at [554, 312] on button "Nova marcação" at bounding box center [570, 311] width 54 height 15
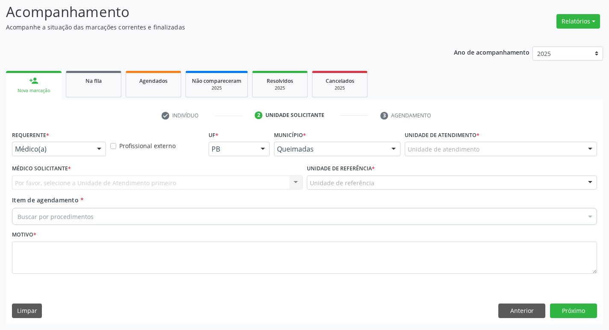
scroll to position [57, 0]
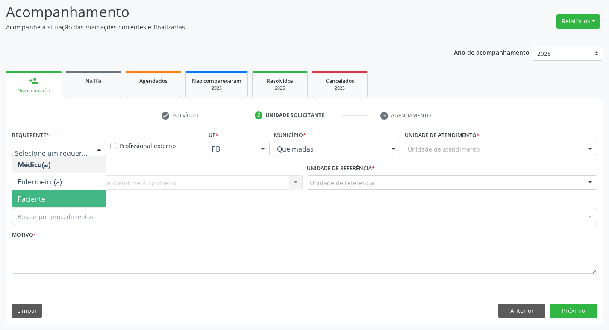
click at [42, 192] on span "Paciente" at bounding box center [58, 199] width 93 height 17
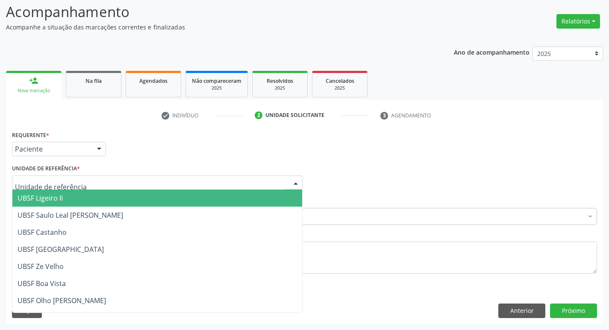
type input "Z"
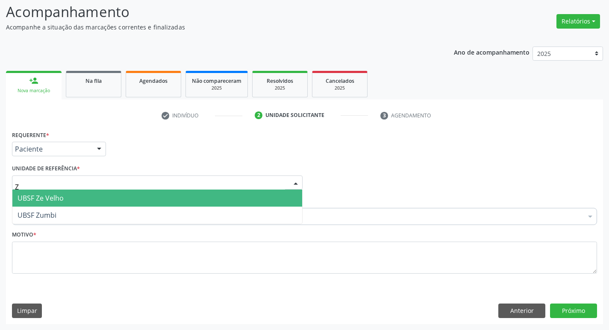
click at [50, 195] on span "UBSF Ze Velho" at bounding box center [41, 198] width 46 height 9
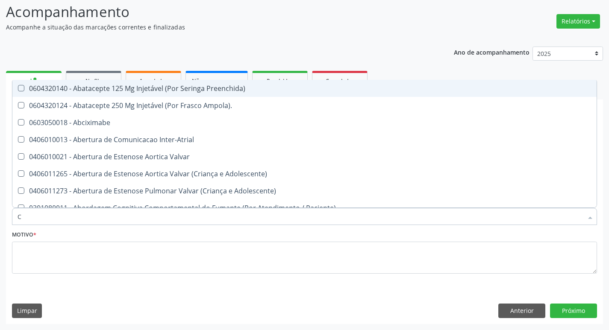
type input "CARDIOLO"
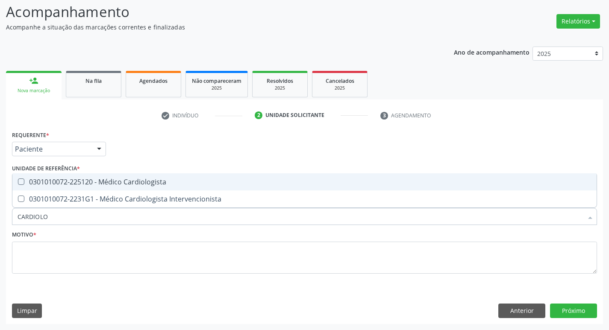
click at [82, 180] on div "0301010072-225120 - Médico Cardiologista" at bounding box center [305, 182] width 574 height 7
checkbox Cardiologista "true"
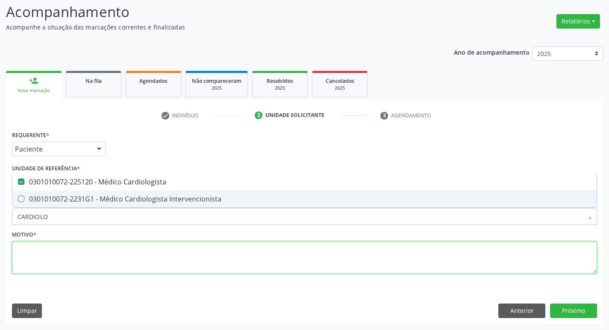
click at [44, 248] on textarea at bounding box center [304, 258] width 585 height 32
checkbox Intervencionista "true"
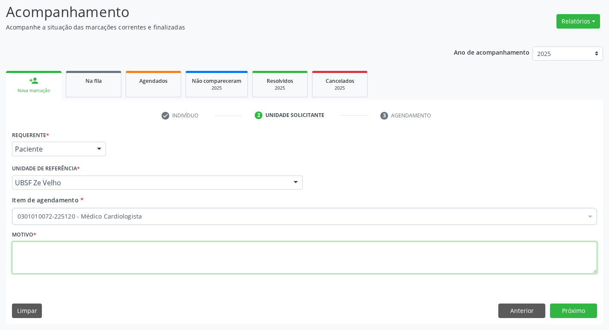
paste textarea "RETORNO"
type textarea "RETORNO"
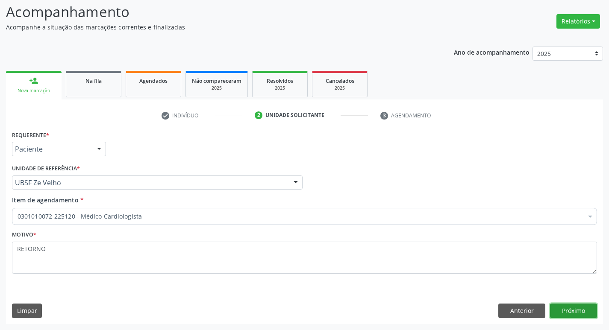
click at [573, 305] on button "Próximo" at bounding box center [573, 311] width 47 height 15
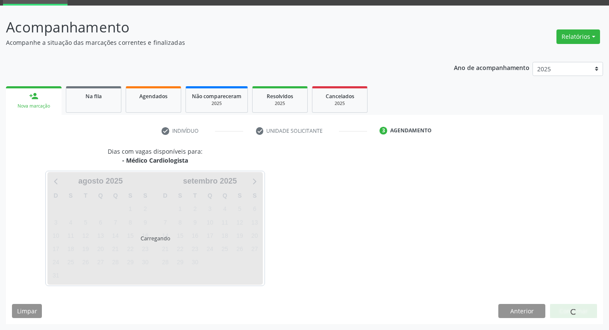
scroll to position [41, 0]
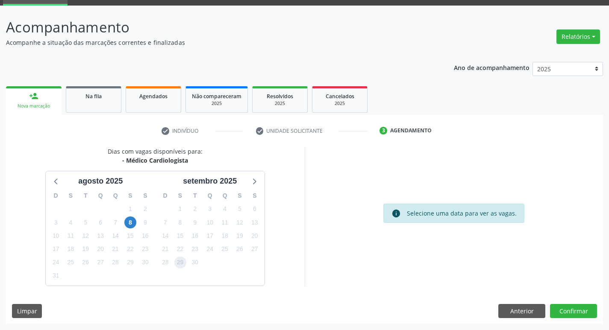
click at [175, 264] on span "29" at bounding box center [180, 263] width 12 height 12
click at [561, 312] on button "Confirmar" at bounding box center [573, 311] width 47 height 15
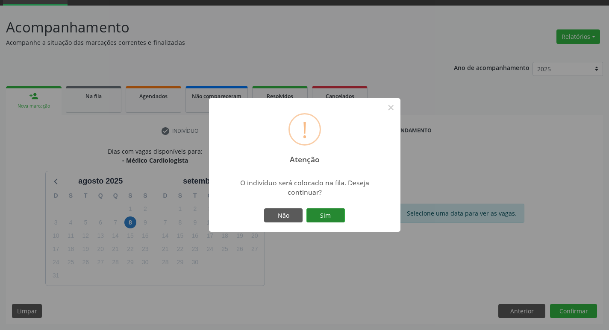
click at [324, 223] on button "Sim" at bounding box center [325, 216] width 38 height 15
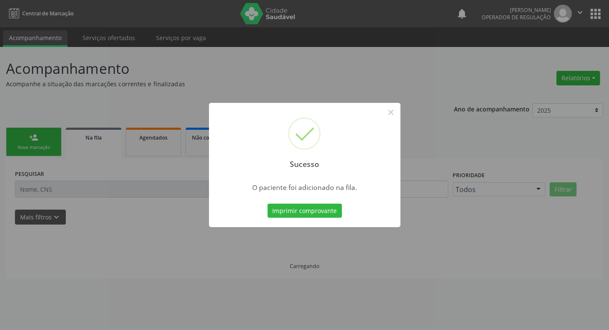
scroll to position [0, 0]
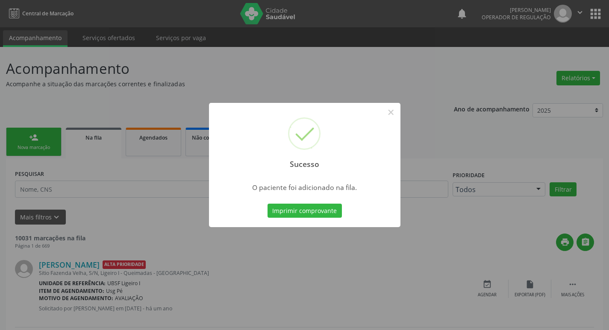
click at [179, 99] on div "Sucesso × O paciente foi adicionado na fila. Imprimir comprovante Cancel" at bounding box center [304, 165] width 609 height 330
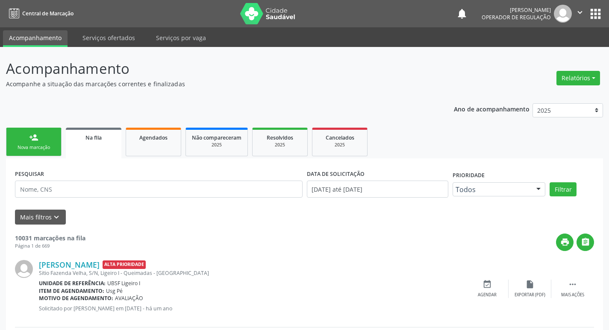
click at [32, 132] on link "person_add Nova marcação" at bounding box center [34, 142] width 56 height 29
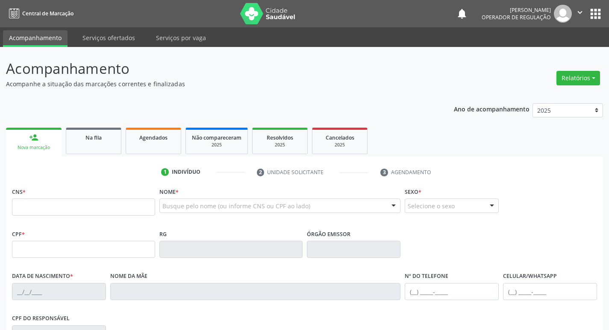
click at [93, 217] on fieldset "CNS *" at bounding box center [83, 203] width 143 height 36
click at [82, 204] on input "text" at bounding box center [83, 207] width 143 height 17
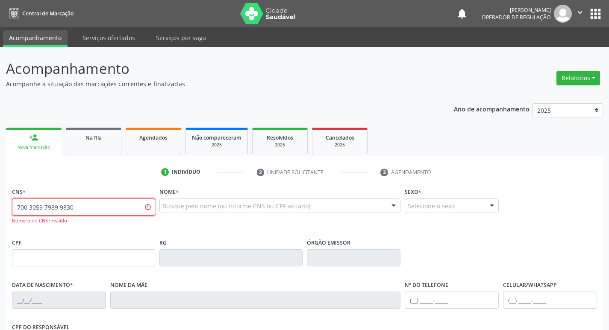
type input "700 3059 7989 9830"
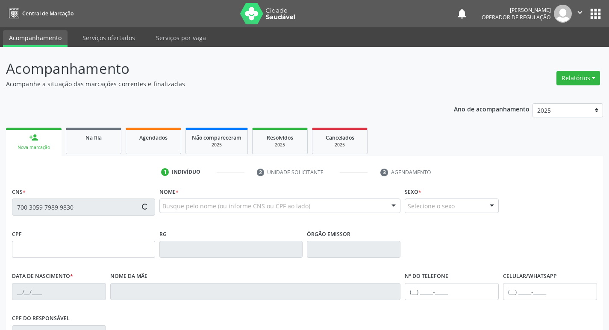
type input "039.531.294-90"
type input "[DATE]"
type input "[PERSON_NAME]"
type input "[PHONE_NUMBER]"
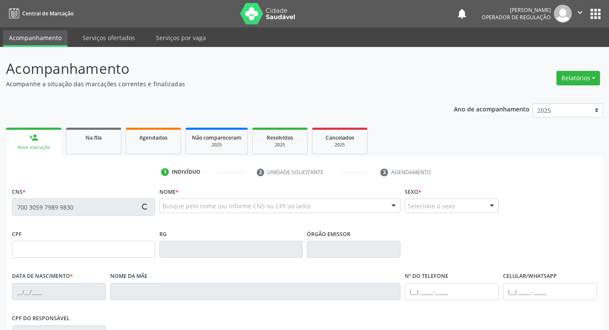
type input "035.339.088-79"
type input "17"
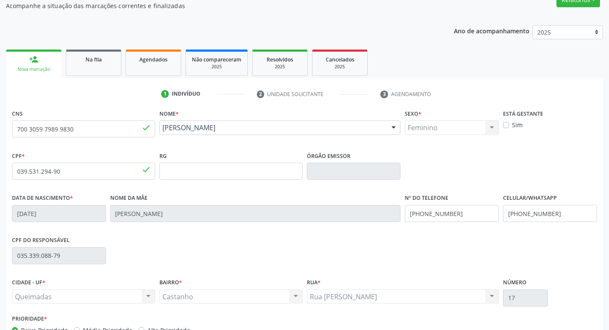
scroll to position [133, 0]
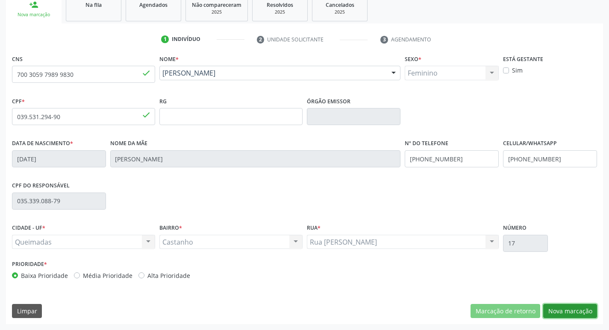
click at [564, 312] on button "Nova marcação" at bounding box center [570, 311] width 54 height 15
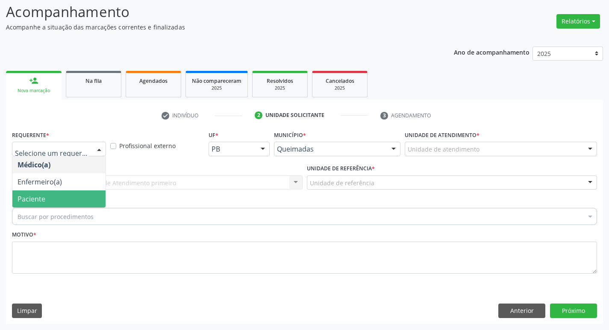
click at [65, 202] on span "Paciente" at bounding box center [58, 199] width 93 height 17
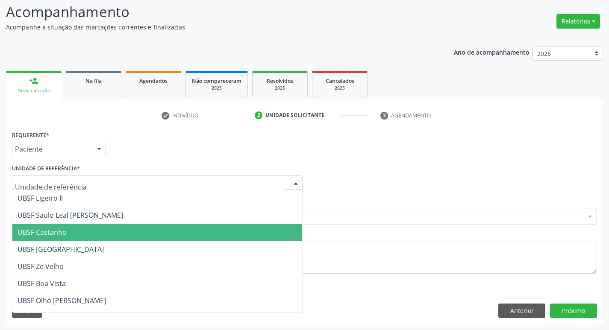
click at [65, 228] on span "UBSF Castanho" at bounding box center [42, 232] width 49 height 9
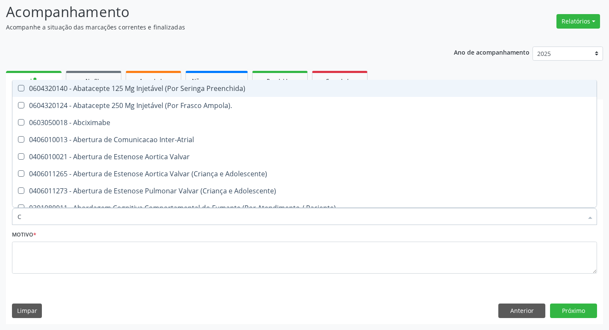
type input "CARDIOLO"
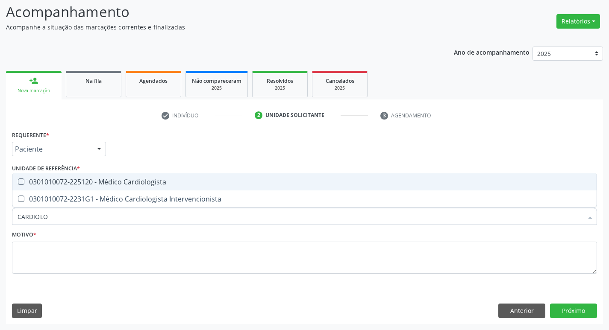
click at [80, 183] on div "0301010072-225120 - Médico Cardiologista" at bounding box center [305, 182] width 574 height 7
checkbox Cardiologista "true"
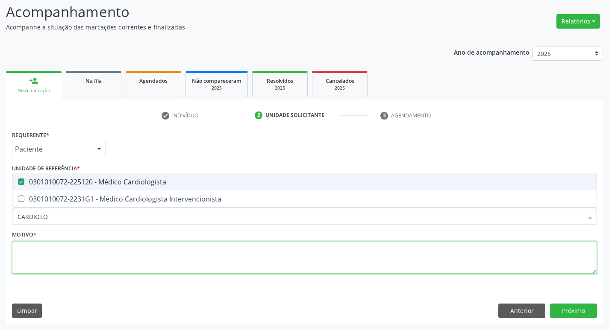
click at [124, 256] on textarea at bounding box center [304, 258] width 585 height 32
checkbox Intervencionista "true"
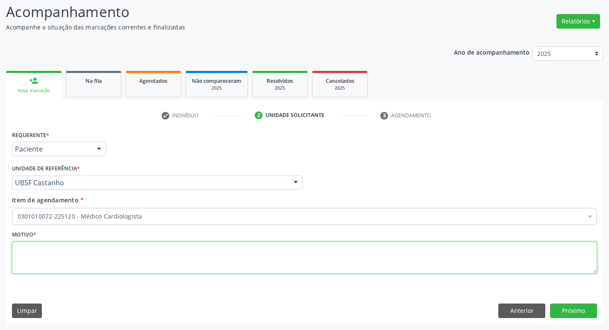
paste textarea "RETORNO"
type textarea "RETORNO"
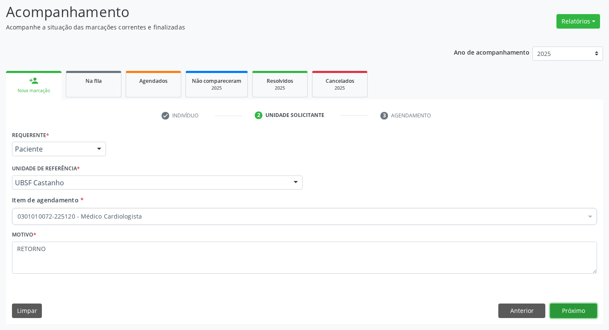
click at [564, 317] on button "Próximo" at bounding box center [573, 311] width 47 height 15
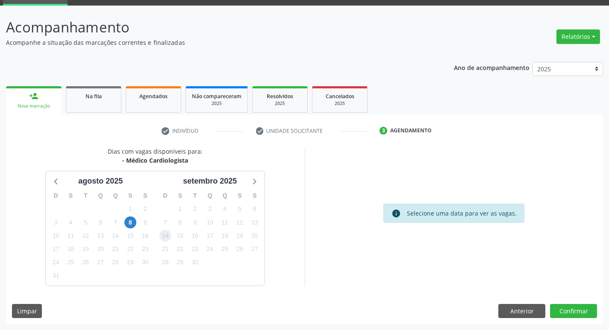
click at [168, 234] on span "14" at bounding box center [165, 236] width 12 height 12
click at [564, 314] on button "Confirmar" at bounding box center [573, 311] width 47 height 15
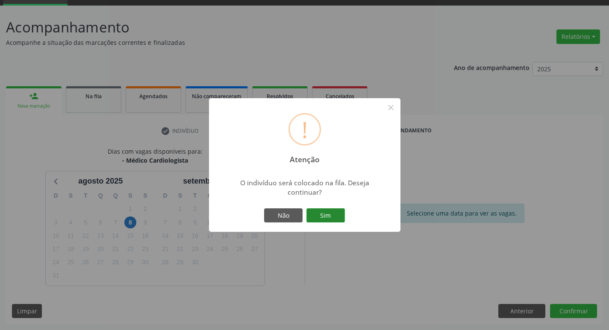
click at [333, 209] on button "Sim" at bounding box center [325, 216] width 38 height 15
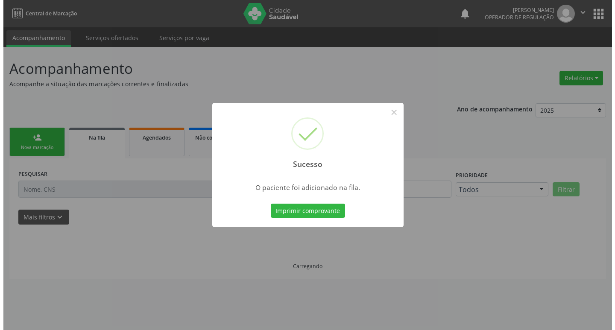
scroll to position [0, 0]
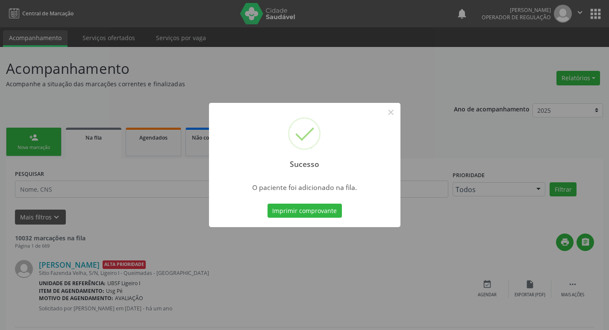
click at [94, 219] on div "Sucesso × O paciente foi adicionado na fila. Imprimir comprovante Cancel" at bounding box center [304, 165] width 609 height 330
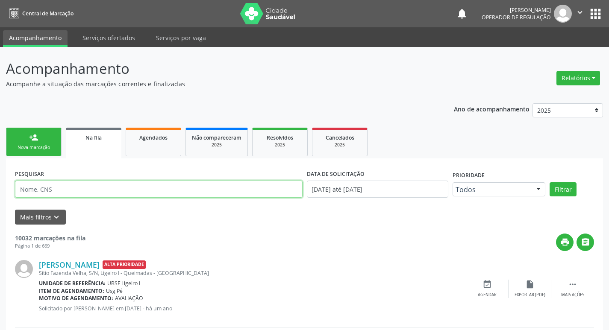
click at [85, 197] on input "text" at bounding box center [159, 189] width 288 height 17
type input "[PERSON_NAME]"
click at [549, 182] on button "Filtrar" at bounding box center [562, 189] width 27 height 15
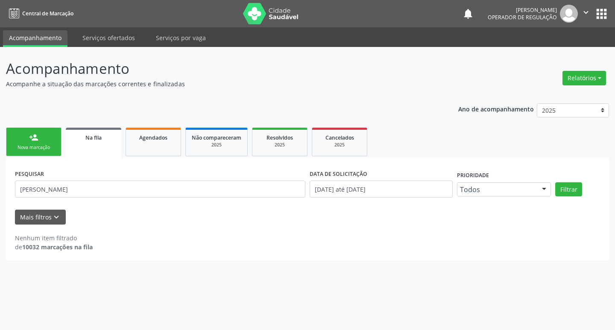
click at [601, 17] on button "apps" at bounding box center [601, 13] width 15 height 15
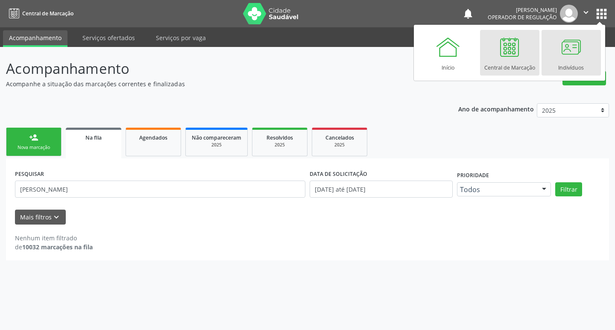
click at [576, 53] on div at bounding box center [571, 47] width 26 height 26
